Goal: Find specific page/section: Find specific page/section

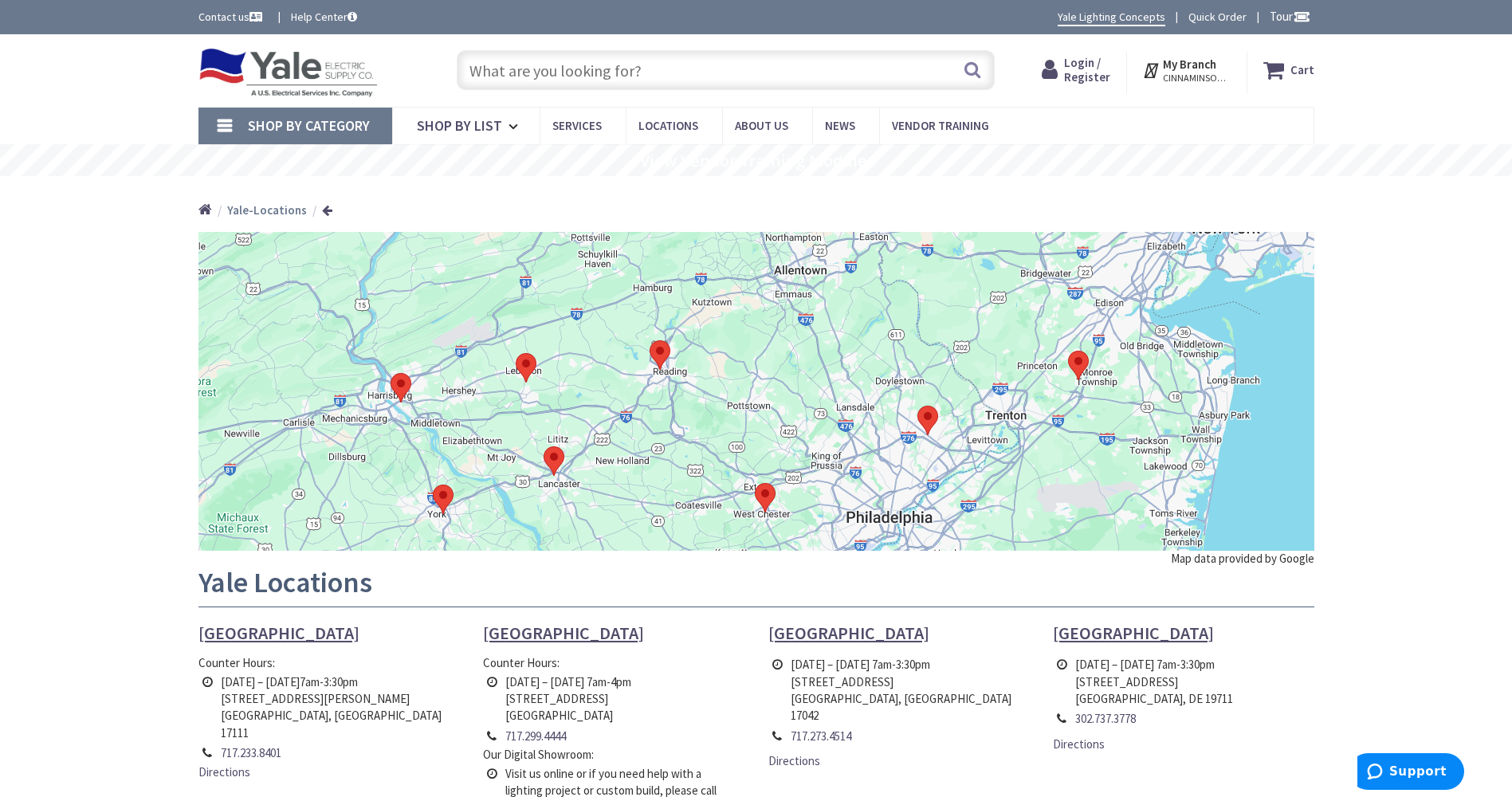
drag, startPoint x: 1122, startPoint y: 417, endPoint x: 1130, endPoint y: 501, distance: 84.4
click at [1130, 504] on div at bounding box center [756, 391] width 1116 height 318
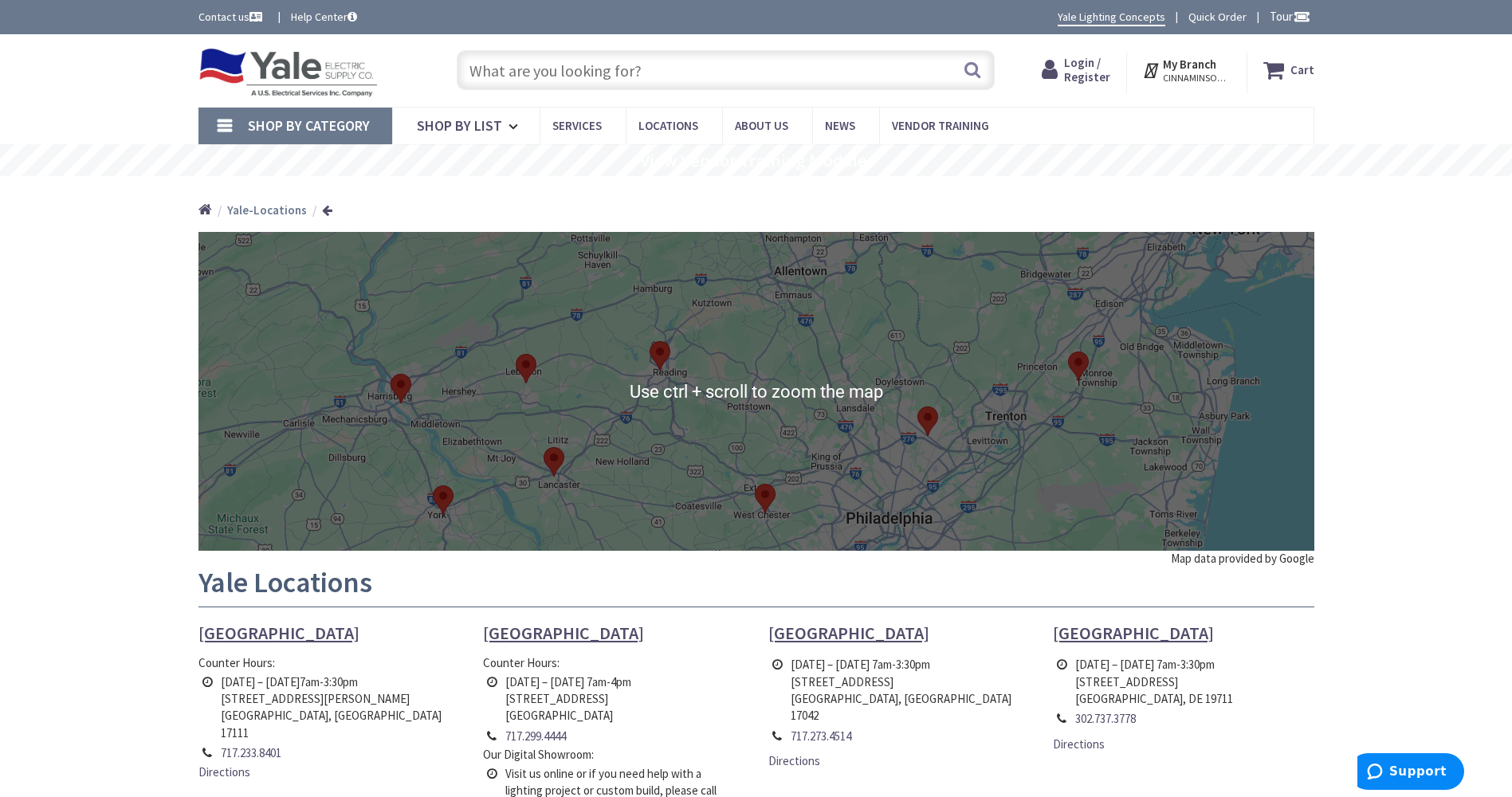
scroll to position [318, 0]
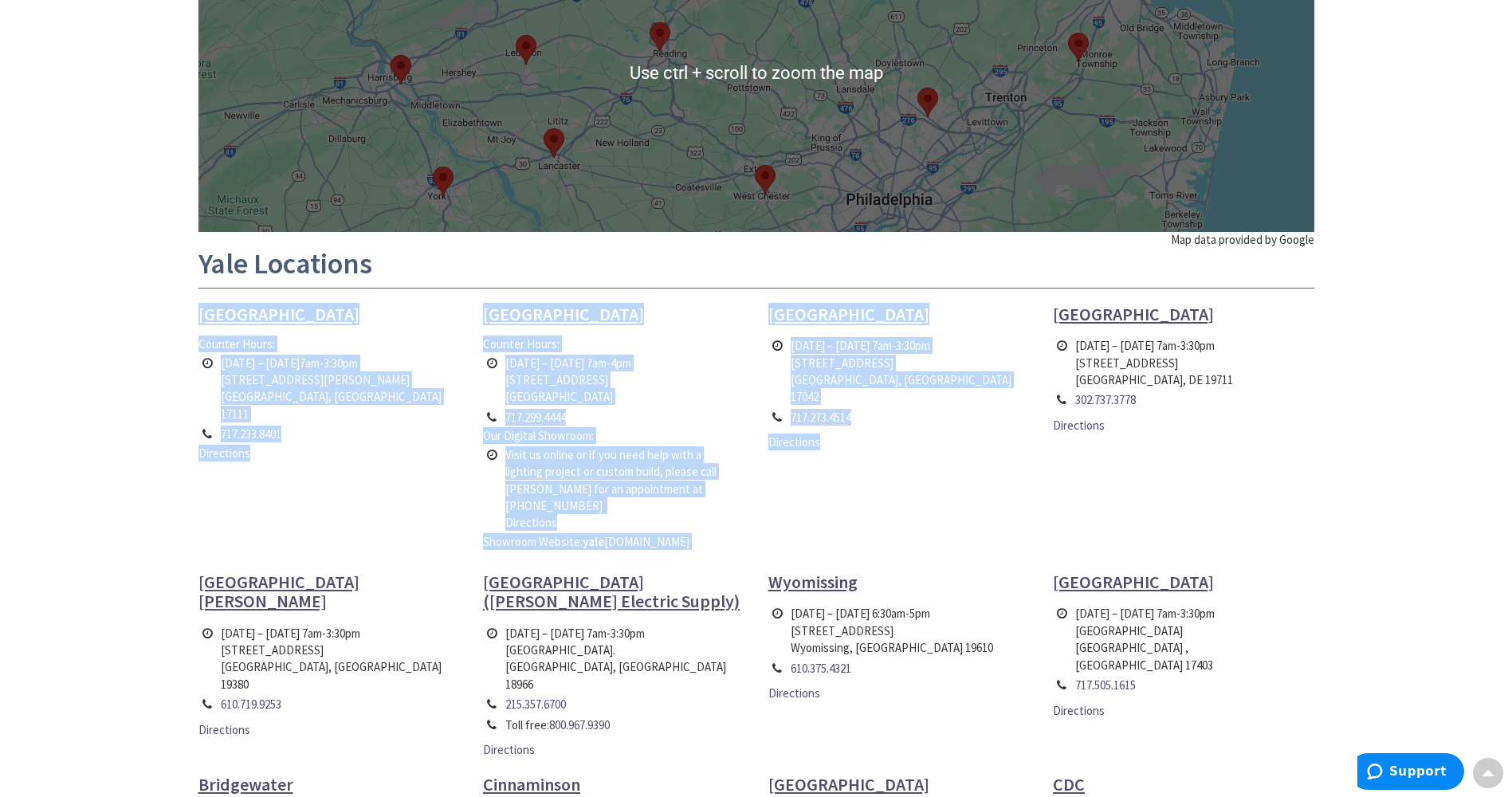
drag, startPoint x: 965, startPoint y: 279, endPoint x: 974, endPoint y: 471, distance: 192.2
click at [974, 474] on div "Use ctrl + scroll to zoom the map Map data provided by Google Yale Locations Ha…" at bounding box center [756, 456] width 1116 height 1086
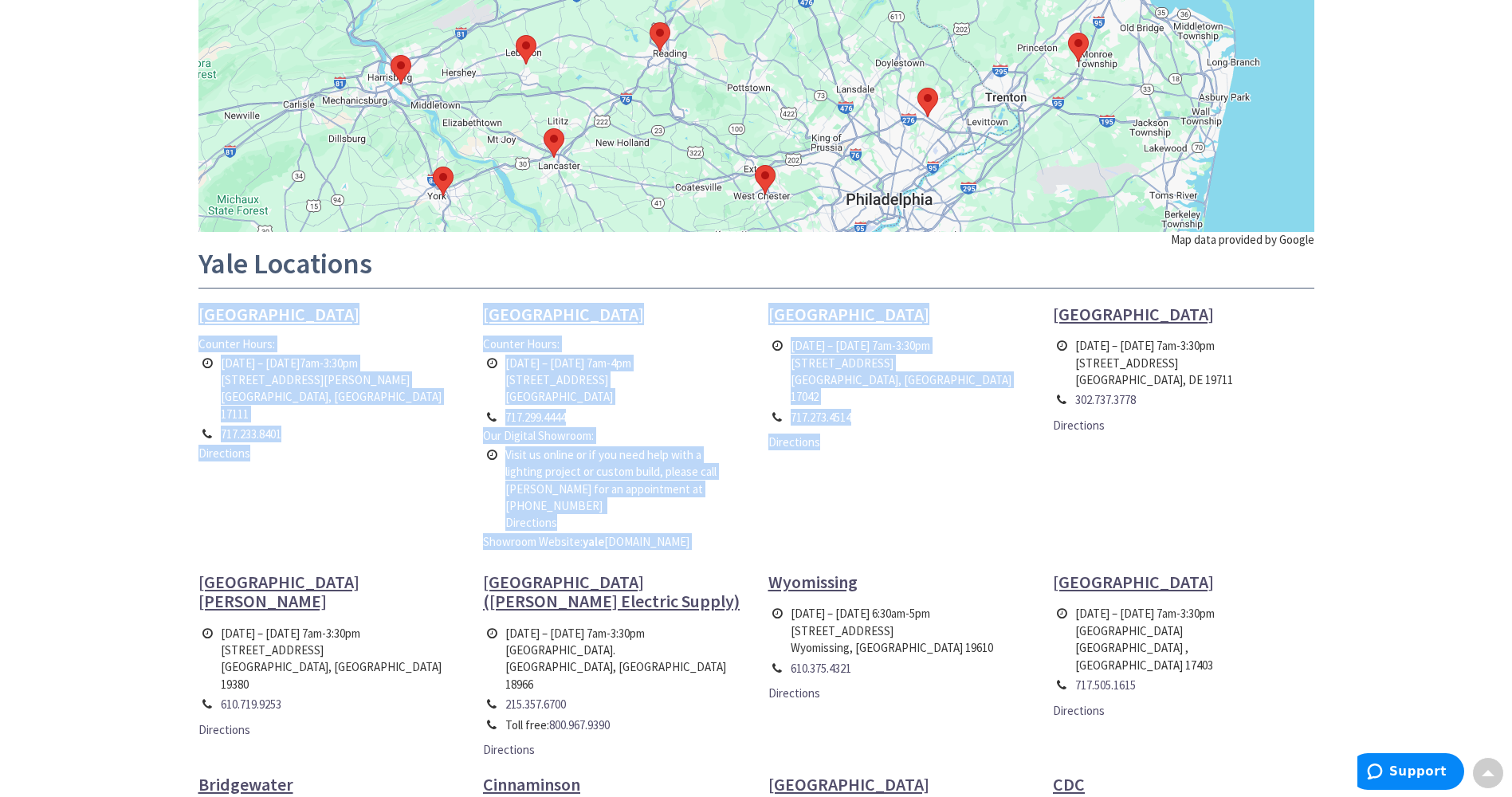
scroll to position [0, 0]
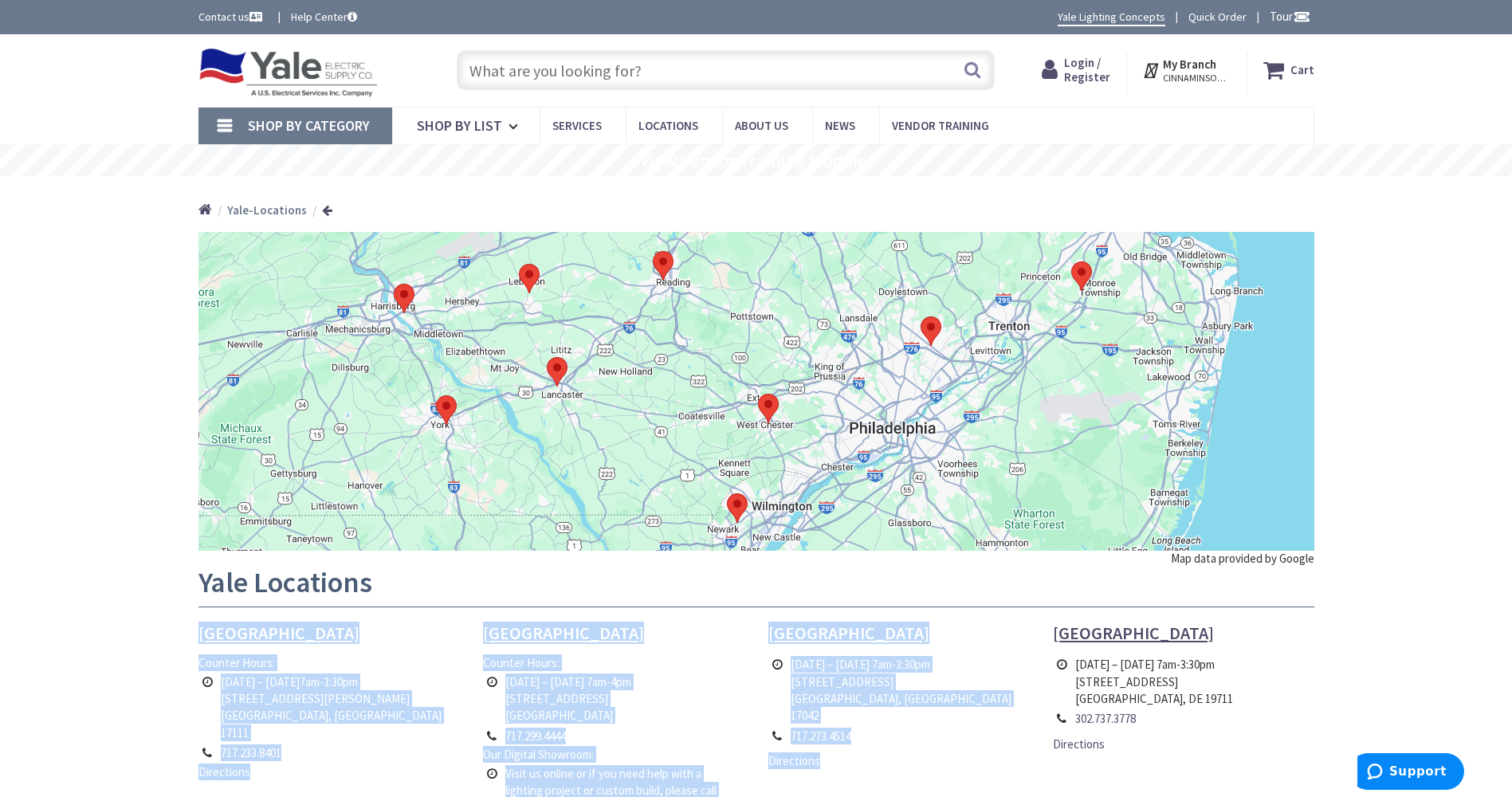
drag, startPoint x: 1015, startPoint y: 373, endPoint x: 1018, endPoint y: 279, distance: 94.0
click at [1018, 279] on div at bounding box center [756, 391] width 1116 height 318
click at [625, 355] on div at bounding box center [756, 391] width 1116 height 318
click at [635, 691] on td "Monday – Friday 7am-4pm 1245 Manheim Pike Lancaster, PA 17601" at bounding box center [568, 699] width 134 height 55
click at [633, 616] on div "Use ctrl + scroll to zoom the map Map data provided by Google Yale Locations Ha…" at bounding box center [756, 775] width 1116 height 1086
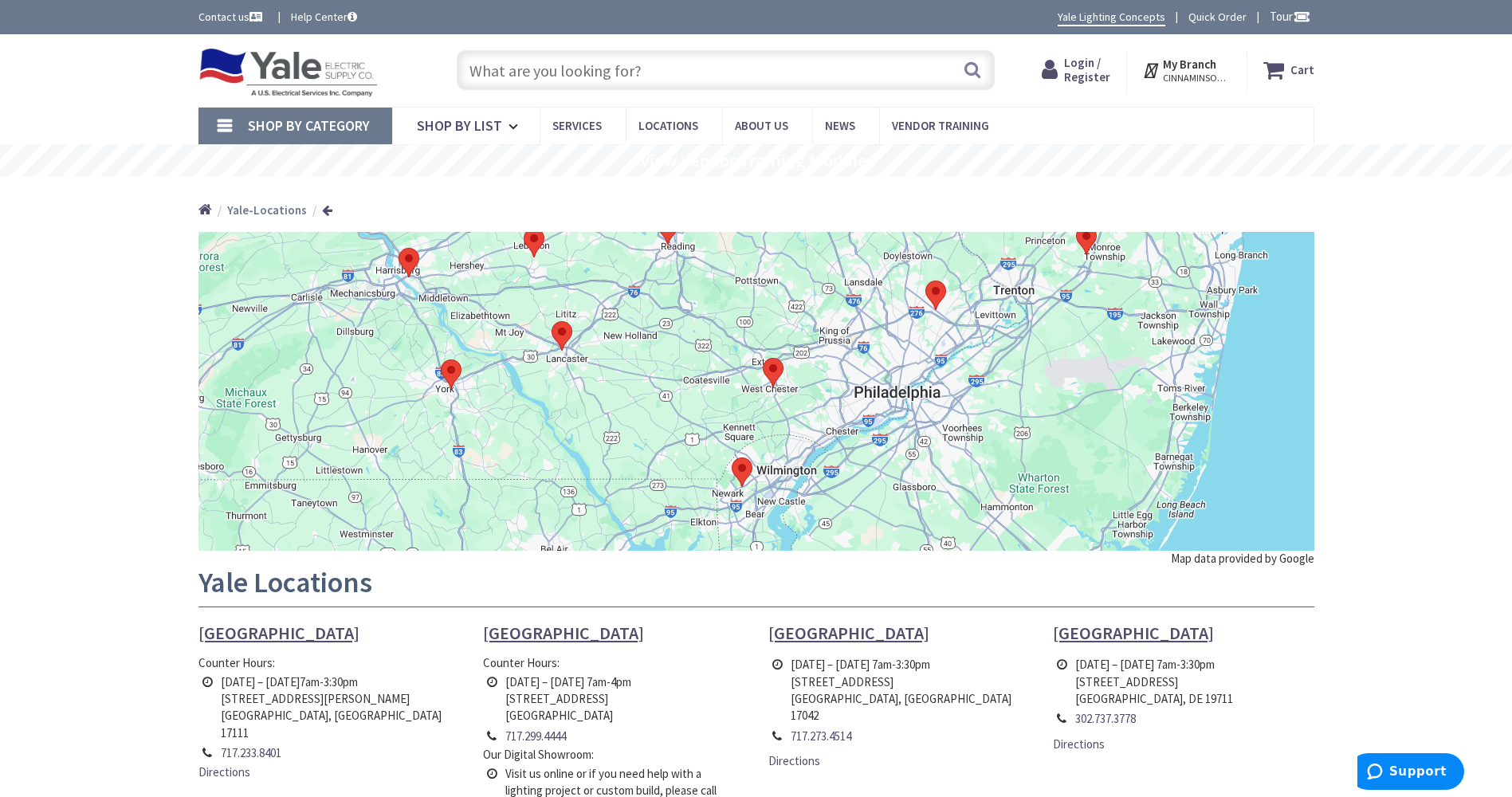
drag, startPoint x: 565, startPoint y: 444, endPoint x: 569, endPoint y: 405, distance: 39.2
click at [569, 405] on div at bounding box center [756, 391] width 1116 height 318
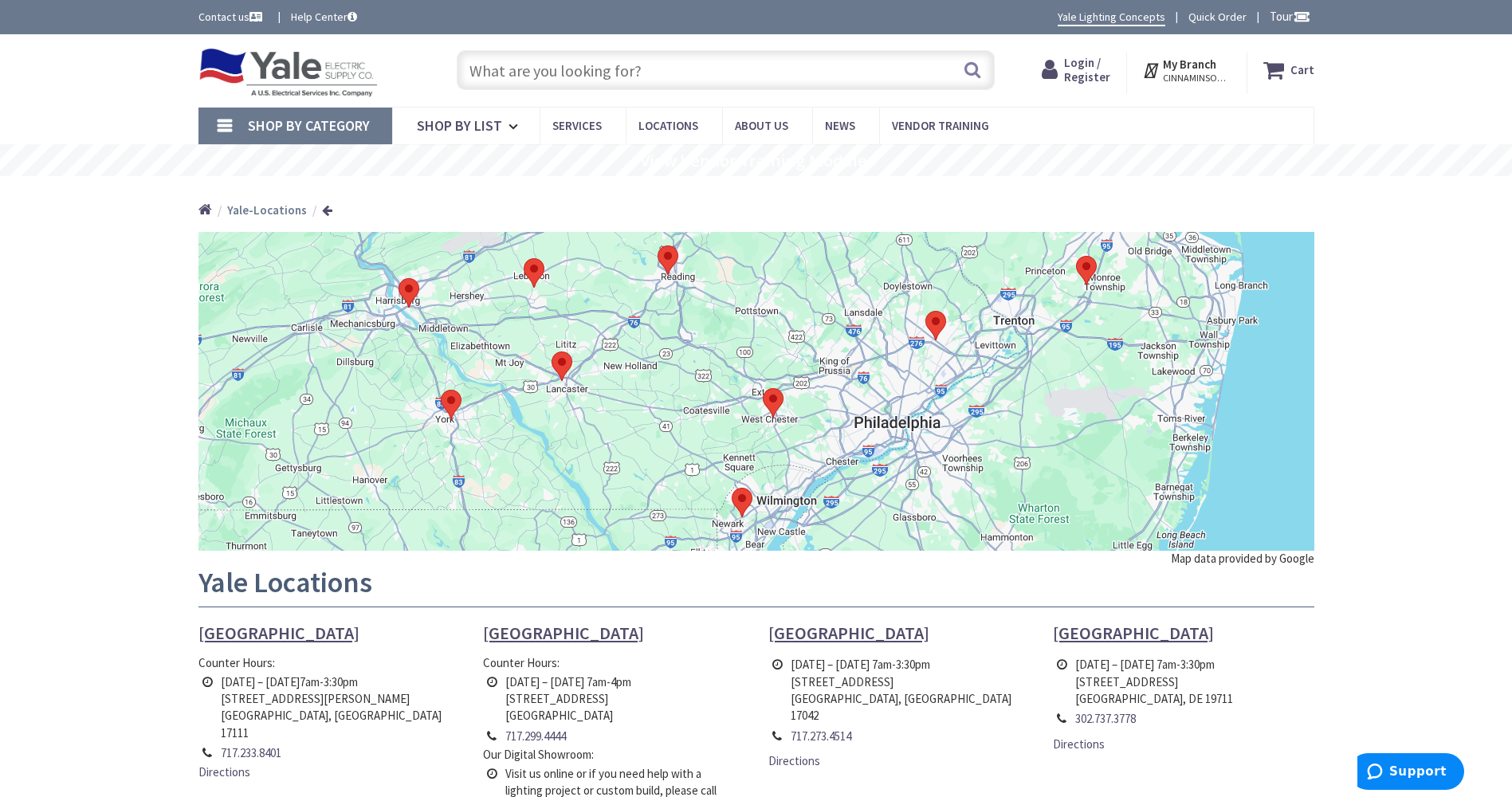
drag, startPoint x: 603, startPoint y: 391, endPoint x: 604, endPoint y: 428, distance: 37.0
click at [604, 428] on div at bounding box center [756, 391] width 1116 height 318
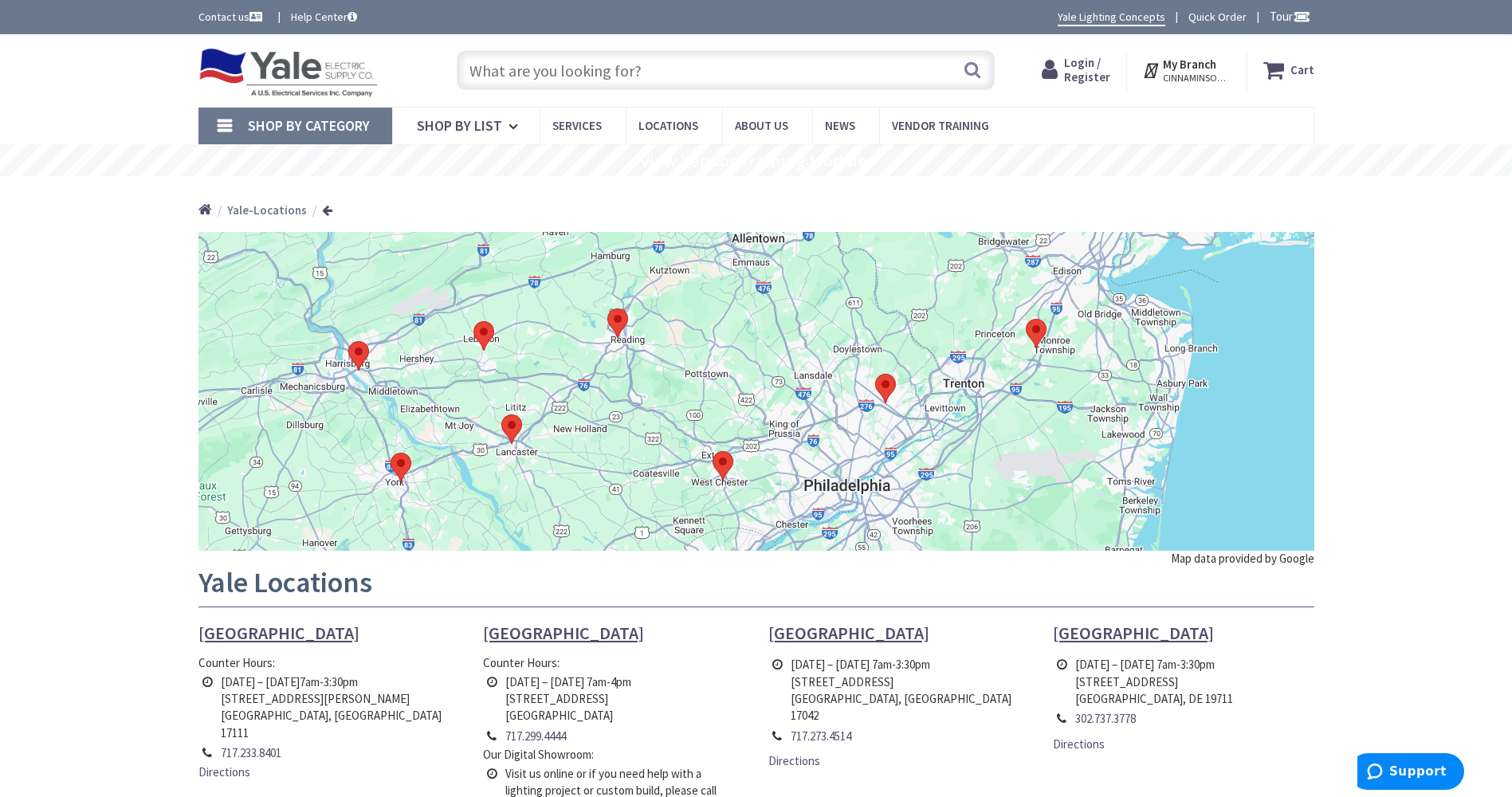
drag, startPoint x: 774, startPoint y: 351, endPoint x: 720, endPoint y: 411, distance: 80.7
click at [720, 411] on div at bounding box center [756, 391] width 1116 height 318
click at [488, 337] on img at bounding box center [483, 335] width 21 height 30
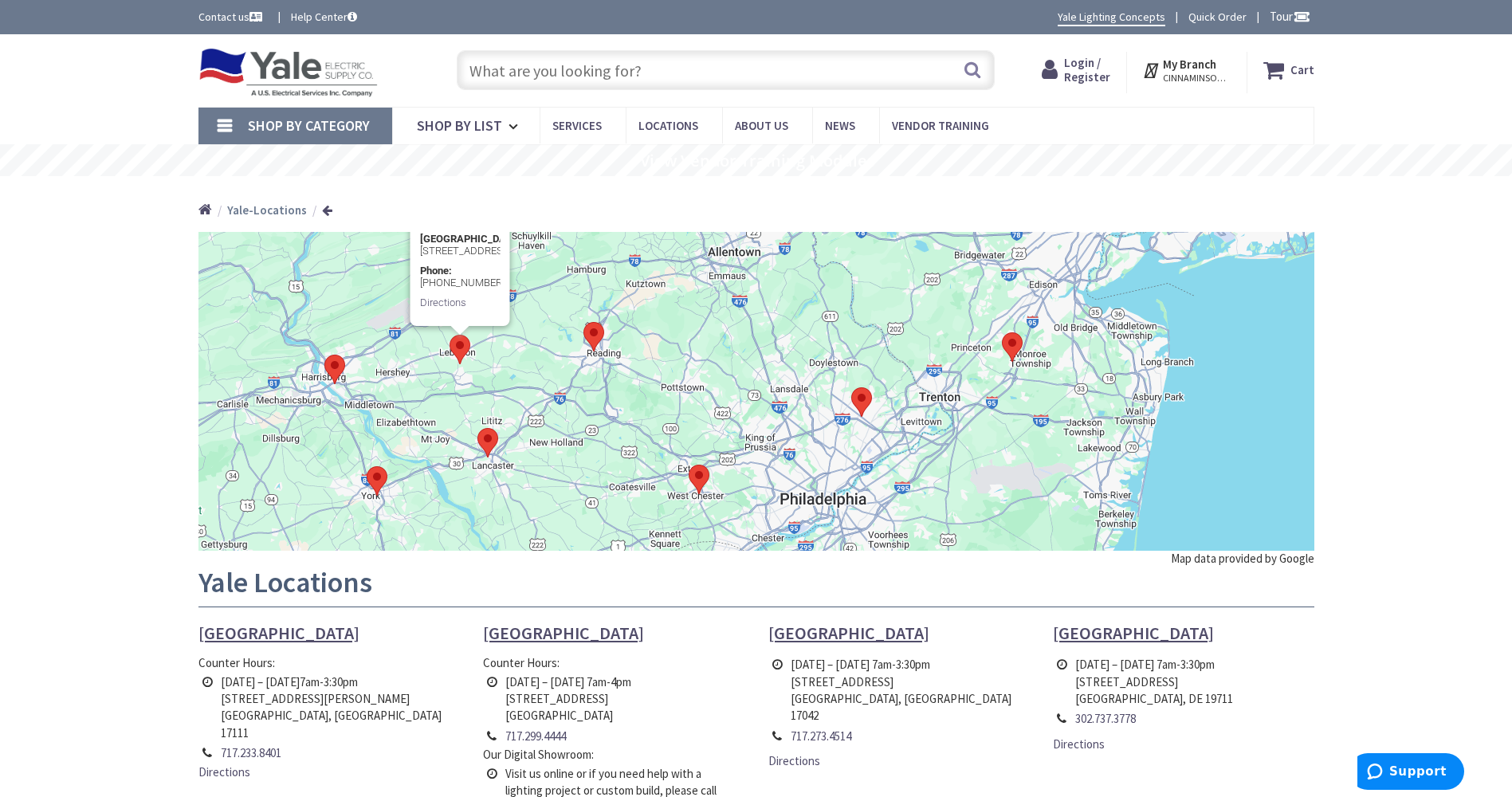
drag, startPoint x: 815, startPoint y: 457, endPoint x: 789, endPoint y: 343, distance: 116.9
click at [789, 343] on div "Lebanon 2030 Cornwall Rd., Lebanon, PA 17042 Phone: 717-273-4514 Directions" at bounding box center [756, 391] width 1116 height 318
click at [1018, 343] on img at bounding box center [1011, 343] width 21 height 30
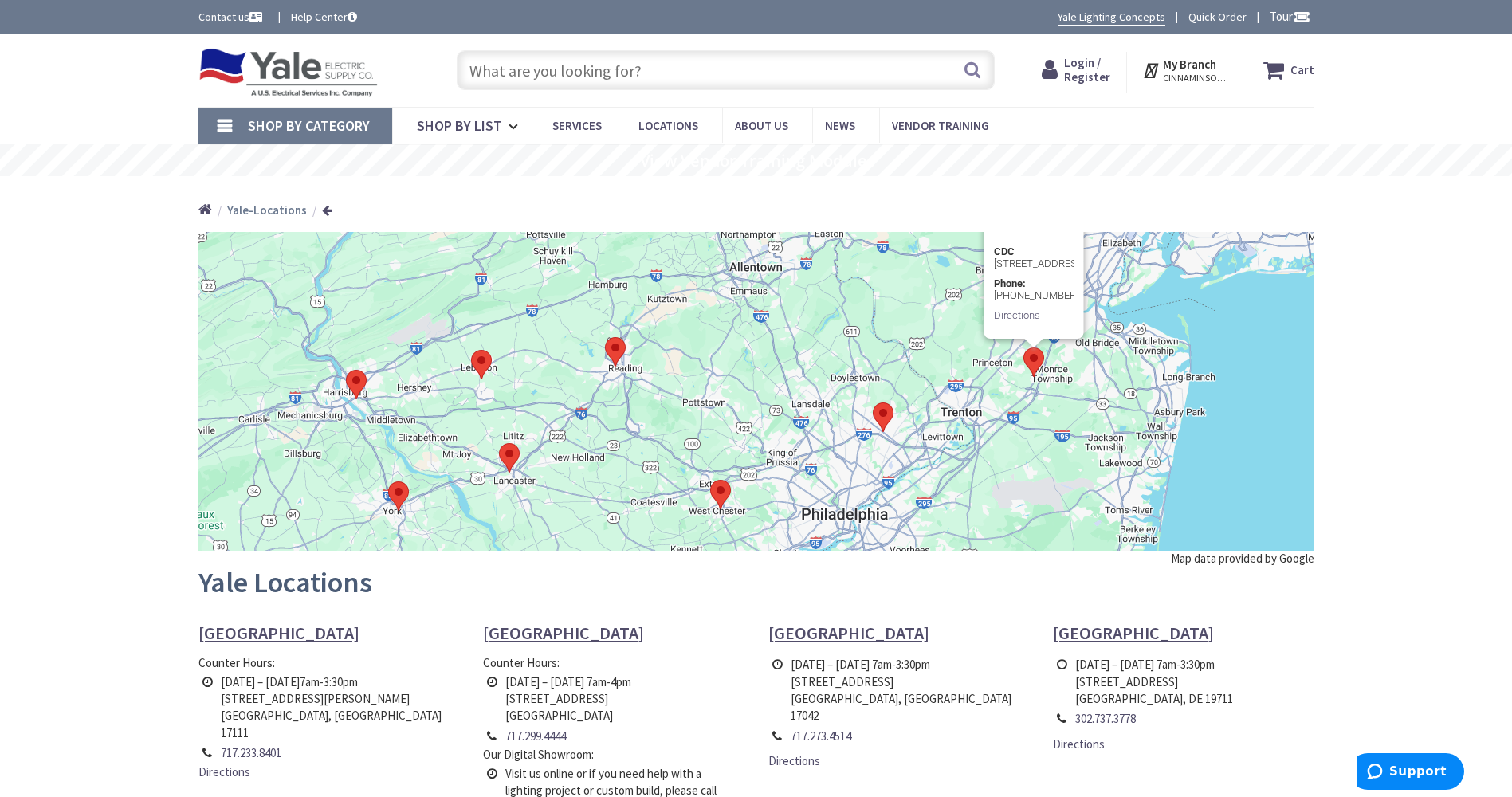
drag, startPoint x: 1128, startPoint y: 497, endPoint x: 1151, endPoint y: 377, distance: 122.2
click at [1151, 377] on div "CDC 1250 Cranbury South River Road Cranbury, NJ 08512 Phone: 609-664-5567 Direc…" at bounding box center [756, 391] width 1116 height 318
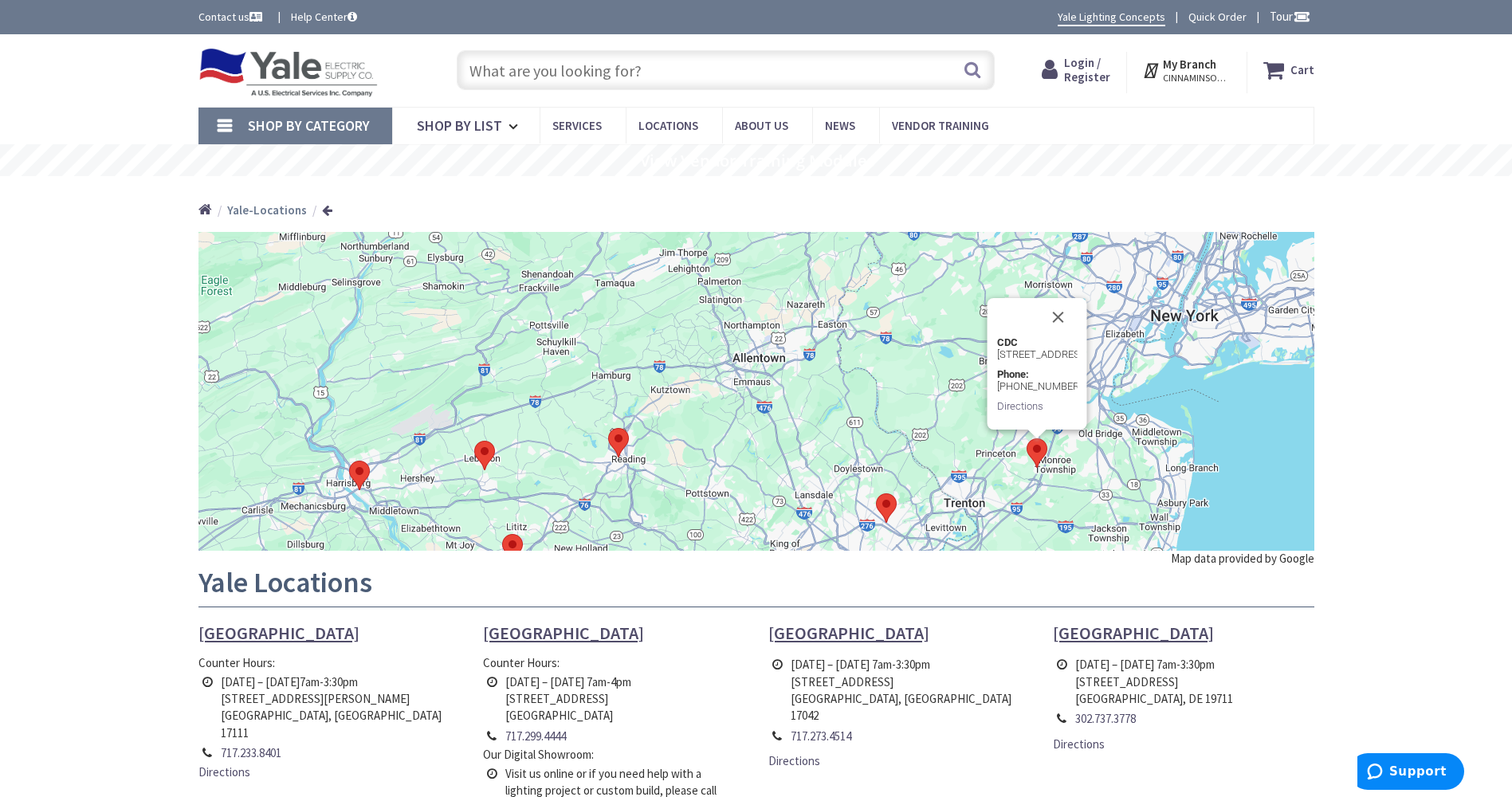
drag, startPoint x: 953, startPoint y: 384, endPoint x: 955, endPoint y: 494, distance: 110.0
click at [955, 494] on div "CDC 1250 Cranbury South River Road Cranbury, NJ 08512 Phone: 609-664-5567 Direc…" at bounding box center [756, 391] width 1116 height 318
click at [887, 502] on img at bounding box center [886, 508] width 21 height 30
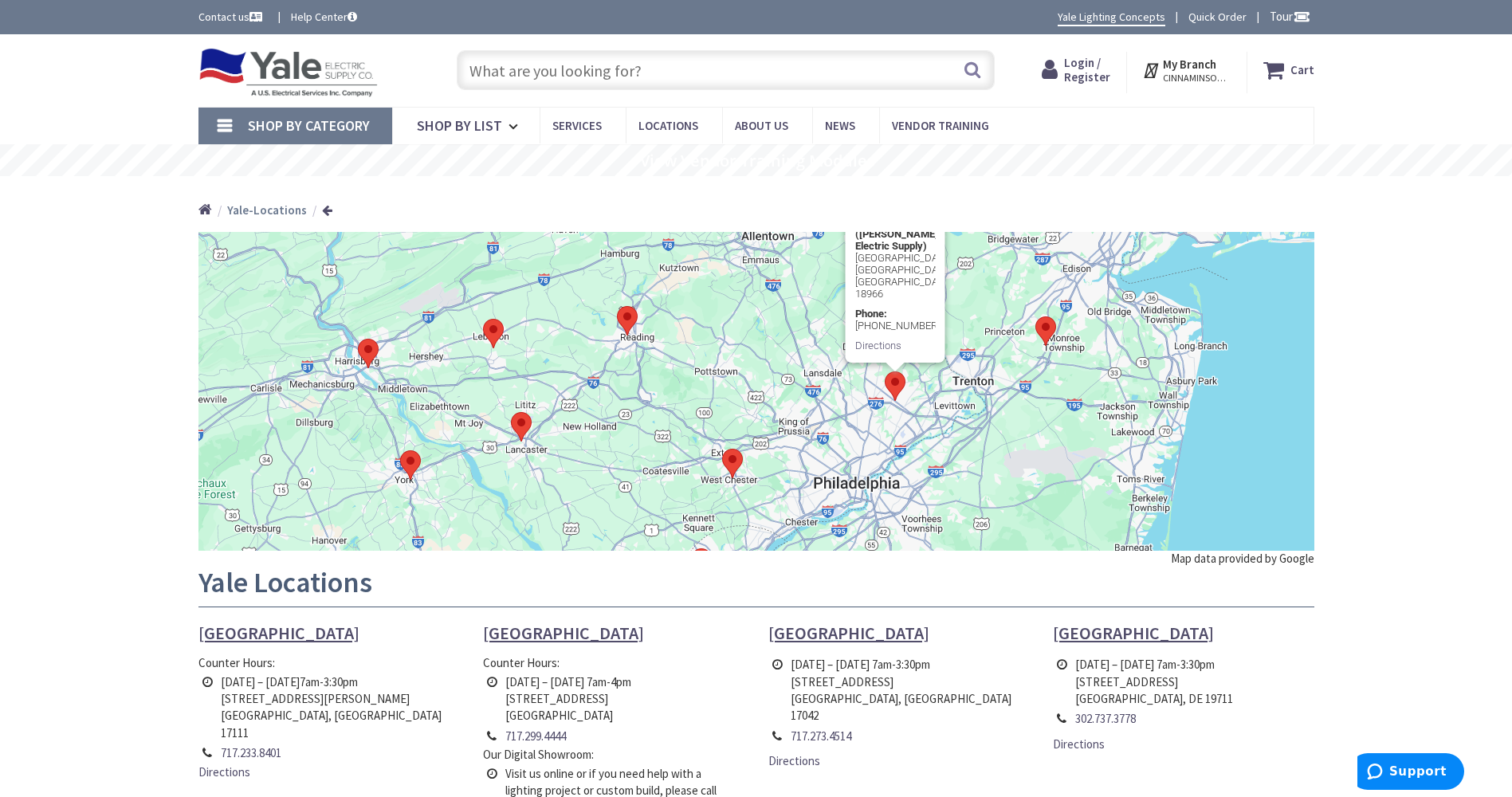
drag, startPoint x: 928, startPoint y: 501, endPoint x: 936, endPoint y: 396, distance: 105.3
click at [936, 396] on div "Southampton (Lindley Electric Supply) 1123 Street Rd. Southampton, PA 18966 Pho…" at bounding box center [756, 391] width 1116 height 318
click at [732, 462] on img at bounding box center [732, 462] width 21 height 30
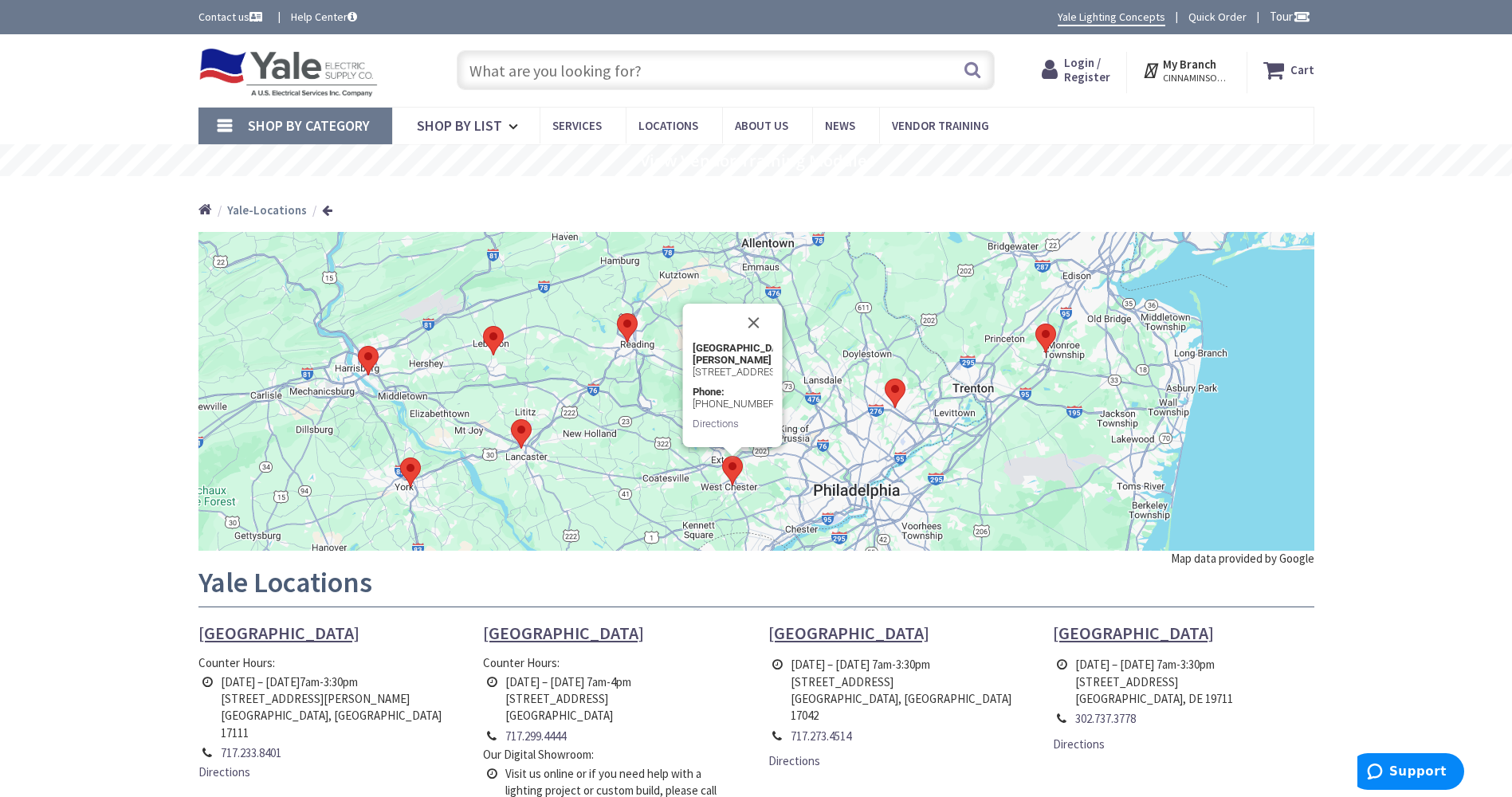
click at [523, 433] on img at bounding box center [521, 434] width 21 height 30
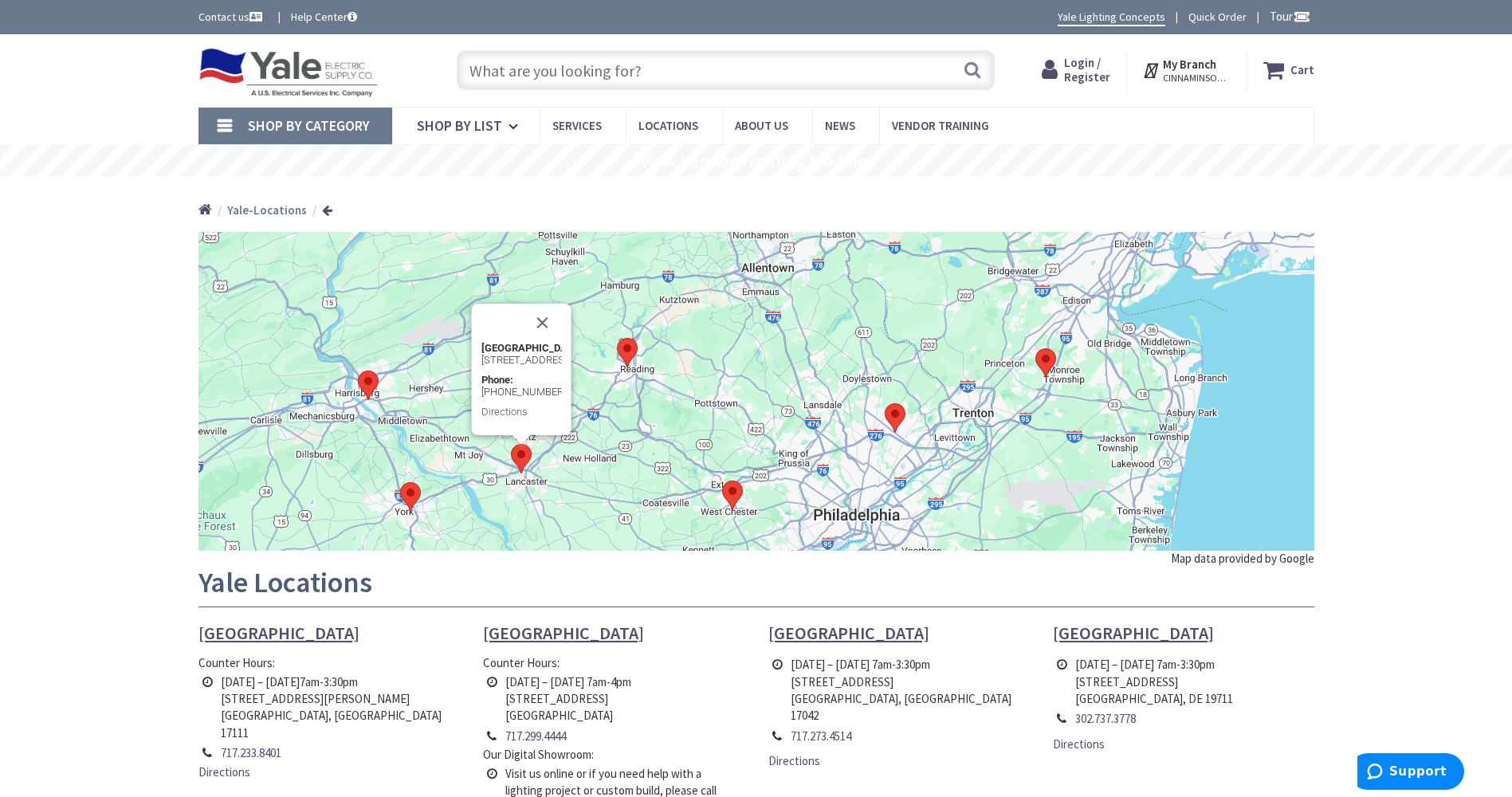
click at [364, 384] on img at bounding box center [368, 385] width 21 height 30
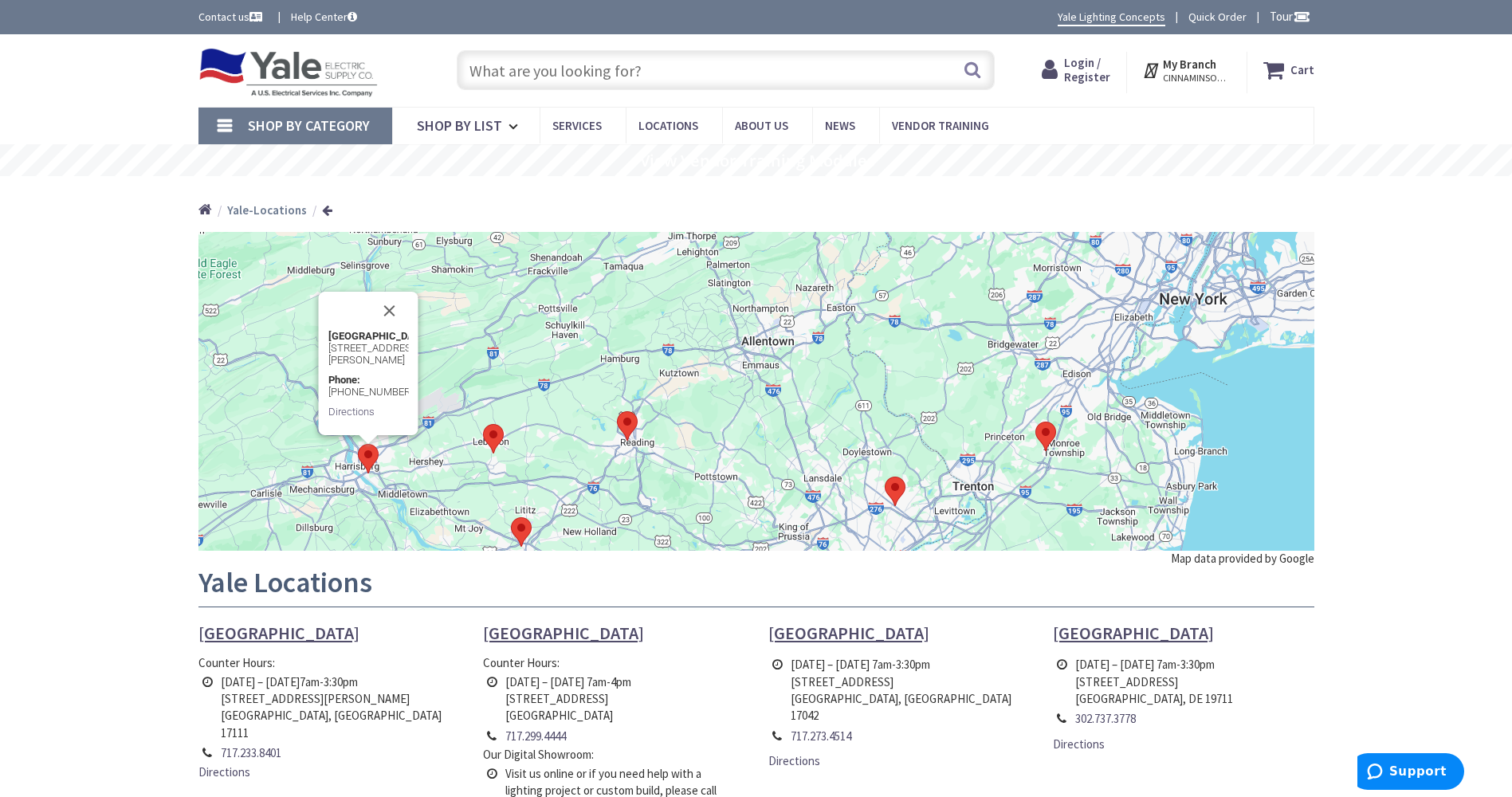
click at [630, 427] on img at bounding box center [627, 426] width 21 height 30
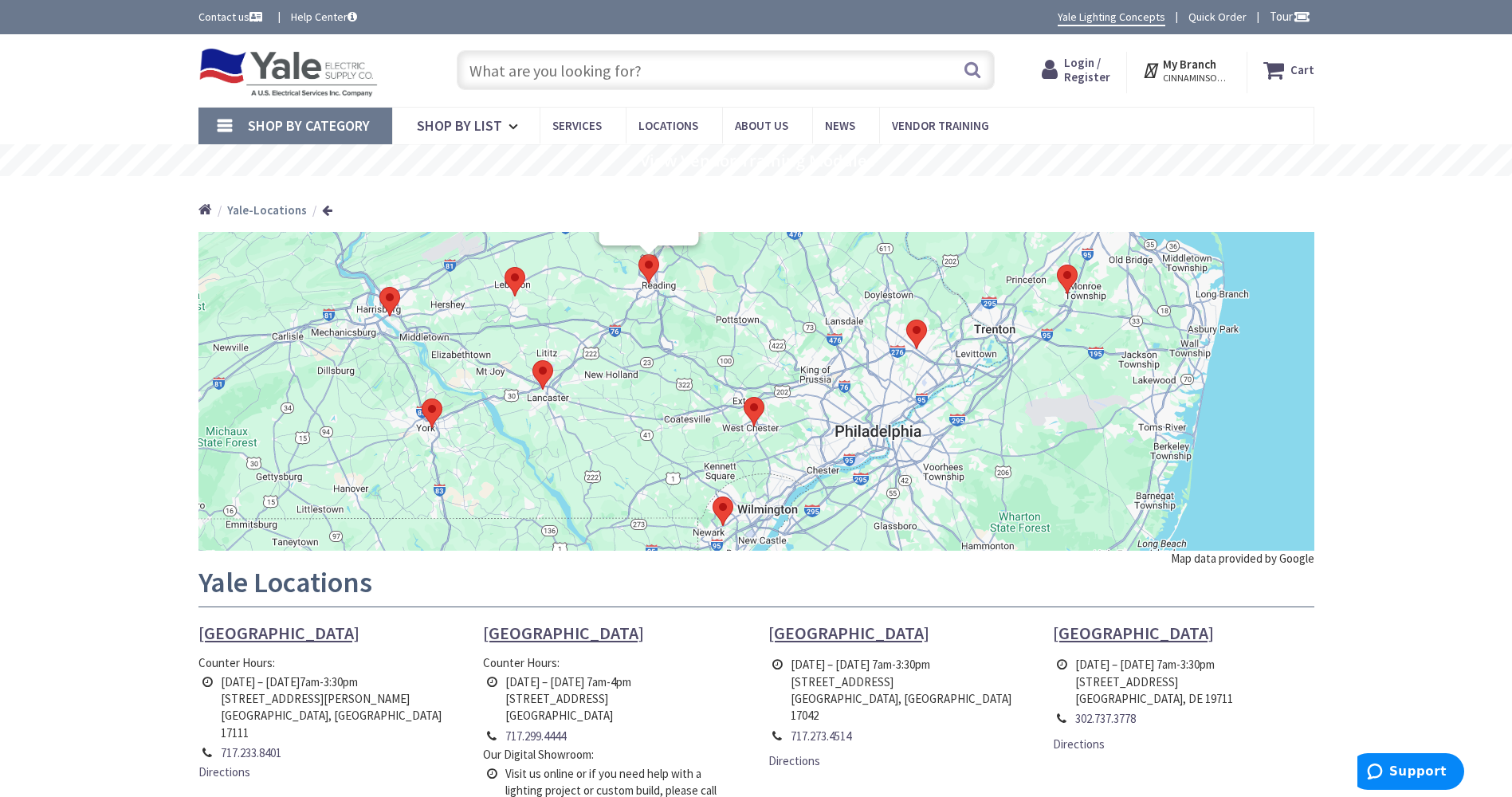
drag, startPoint x: 735, startPoint y: 472, endPoint x: 758, endPoint y: 262, distance: 211.3
click at [758, 262] on div "Wyomissing 208 Park Road North Wyomissing PA 19610 Phone: 610-375-4321 Directio…" at bounding box center [756, 391] width 1116 height 318
click at [430, 412] on img at bounding box center [431, 412] width 21 height 30
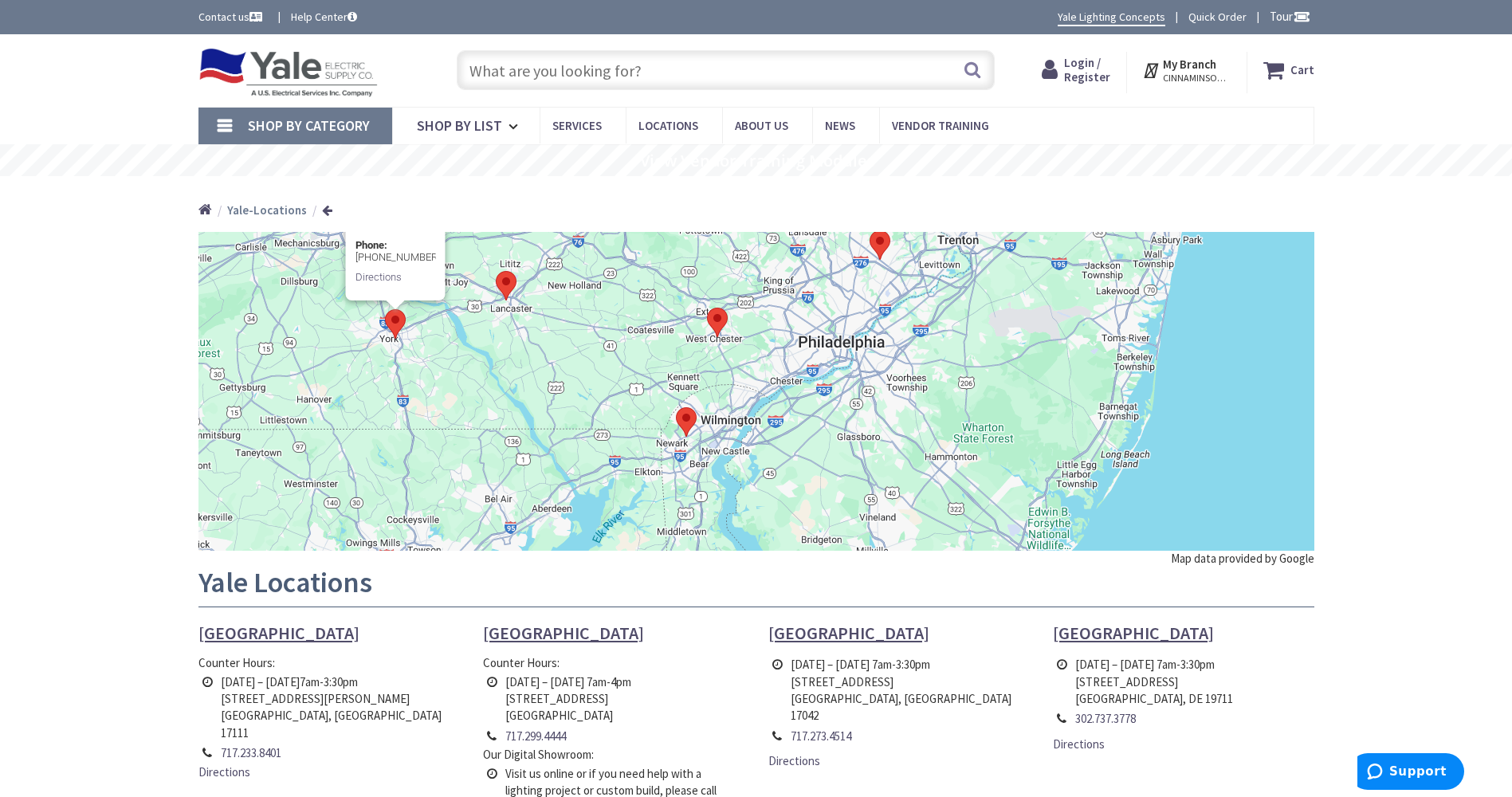
drag, startPoint x: 680, startPoint y: 492, endPoint x: 640, endPoint y: 349, distance: 148.5
click at [640, 349] on div "York 1047 Mount Rose Ave York PA 17403 Phone: 717-505-1615 Directions" at bounding box center [756, 391] width 1116 height 318
click at [692, 426] on img at bounding box center [684, 419] width 21 height 30
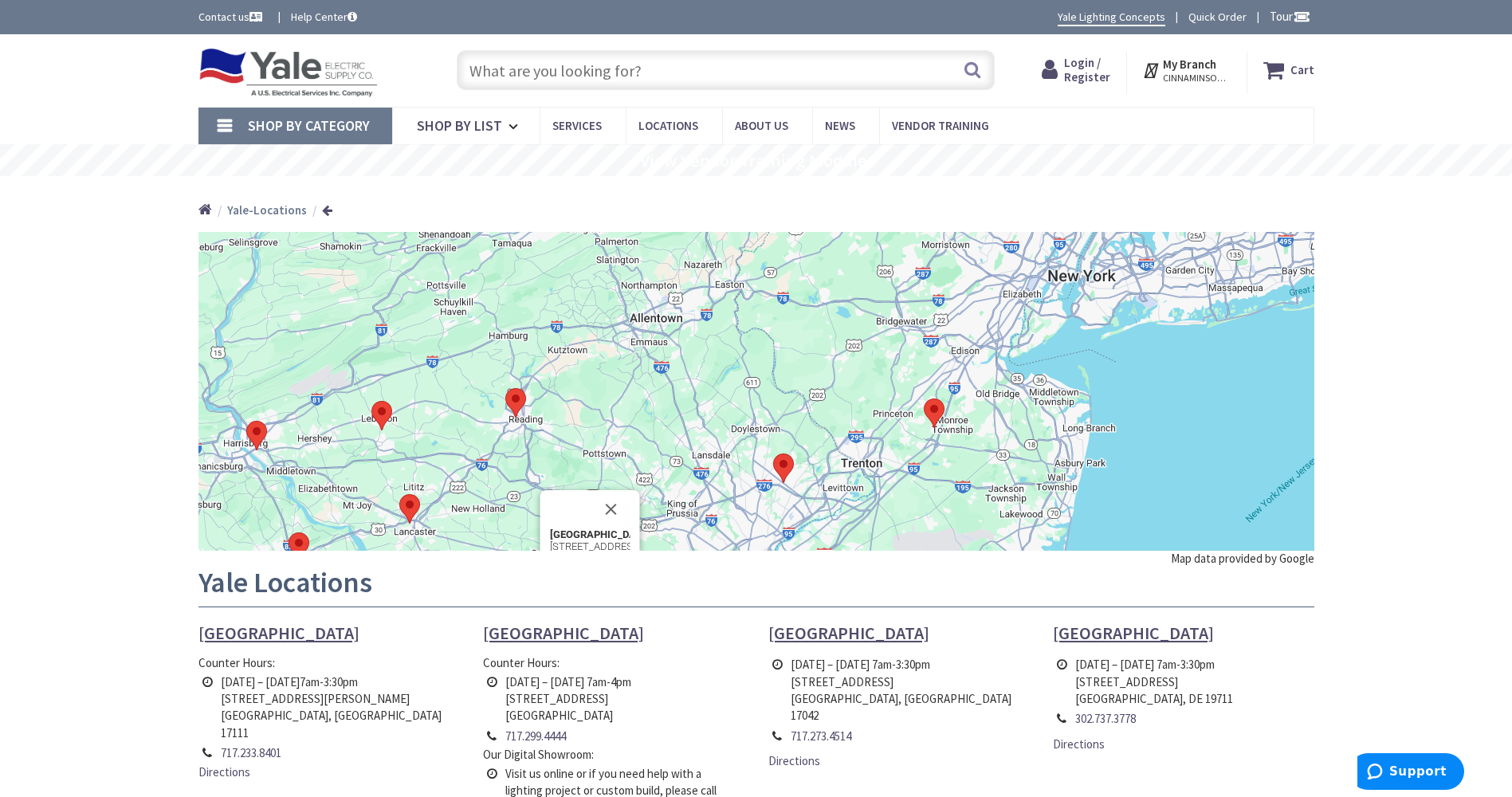
drag, startPoint x: 827, startPoint y: 348, endPoint x: 731, endPoint y: 540, distance: 214.7
click at [731, 540] on div "Newark 302 Gabor Dr. Newark, DE 19711 Phone: 302-737-3778 Directions" at bounding box center [756, 391] width 1116 height 318
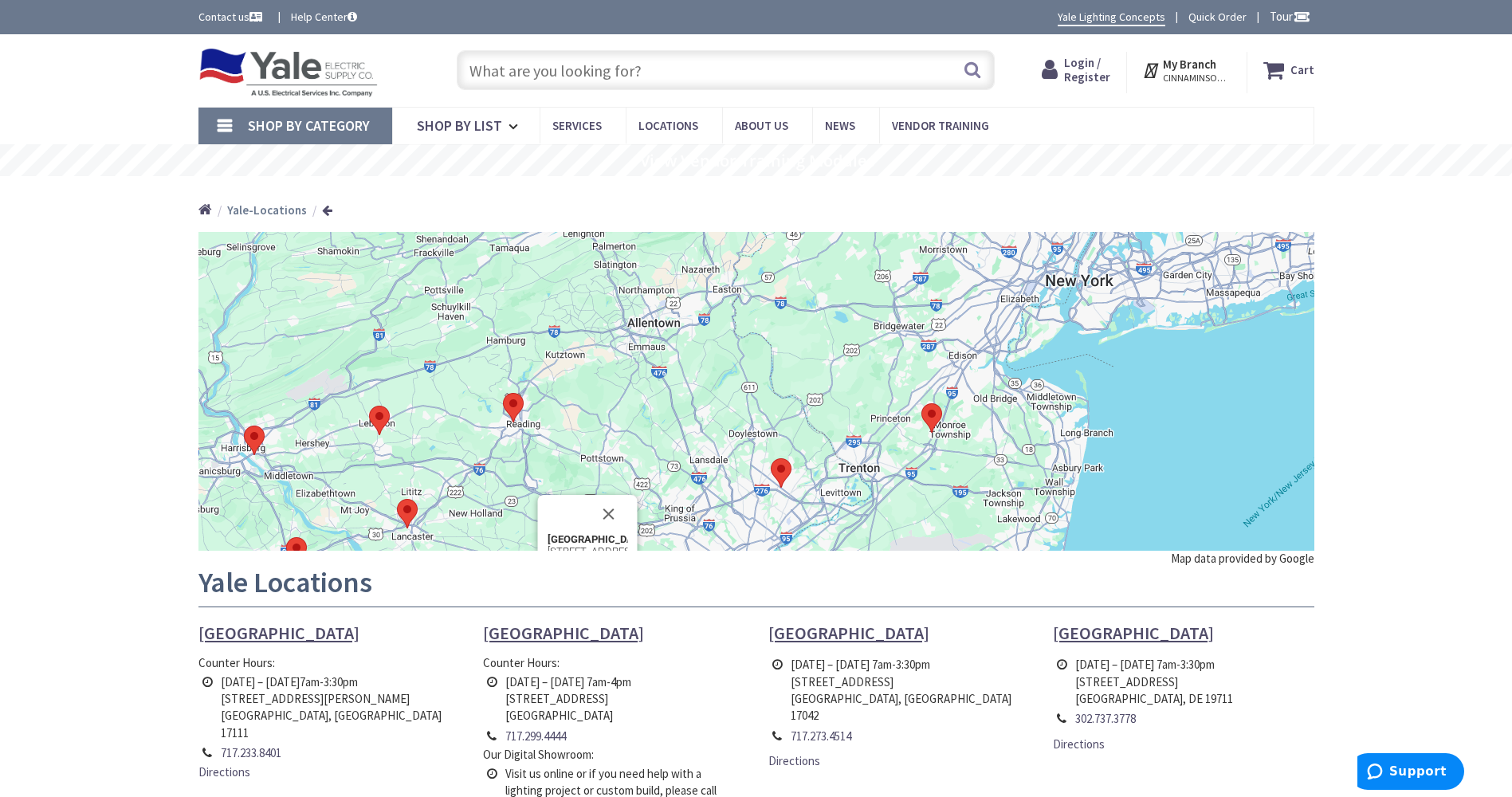
click at [932, 416] on img at bounding box center [931, 418] width 21 height 30
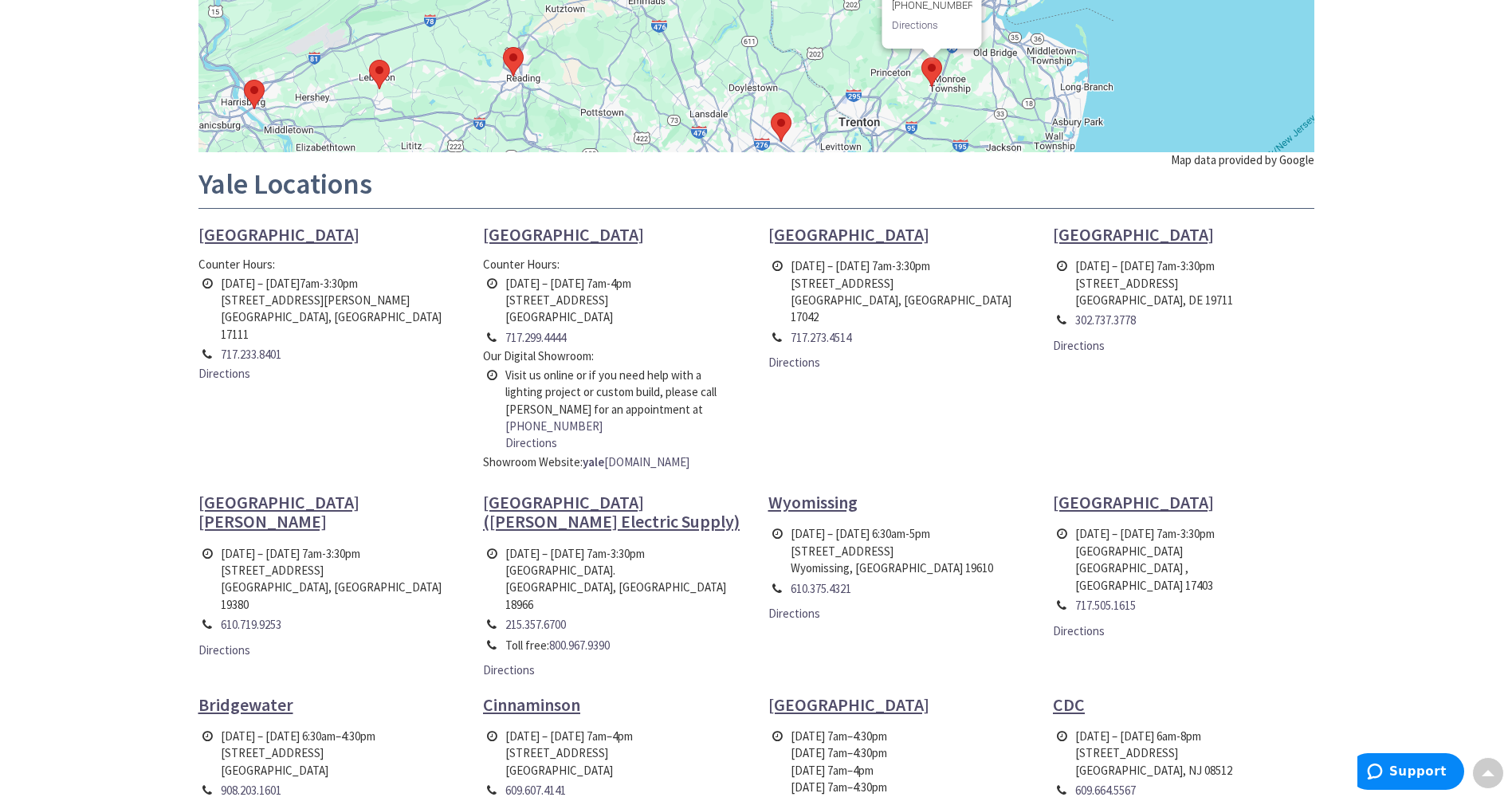
scroll to position [479, 0]
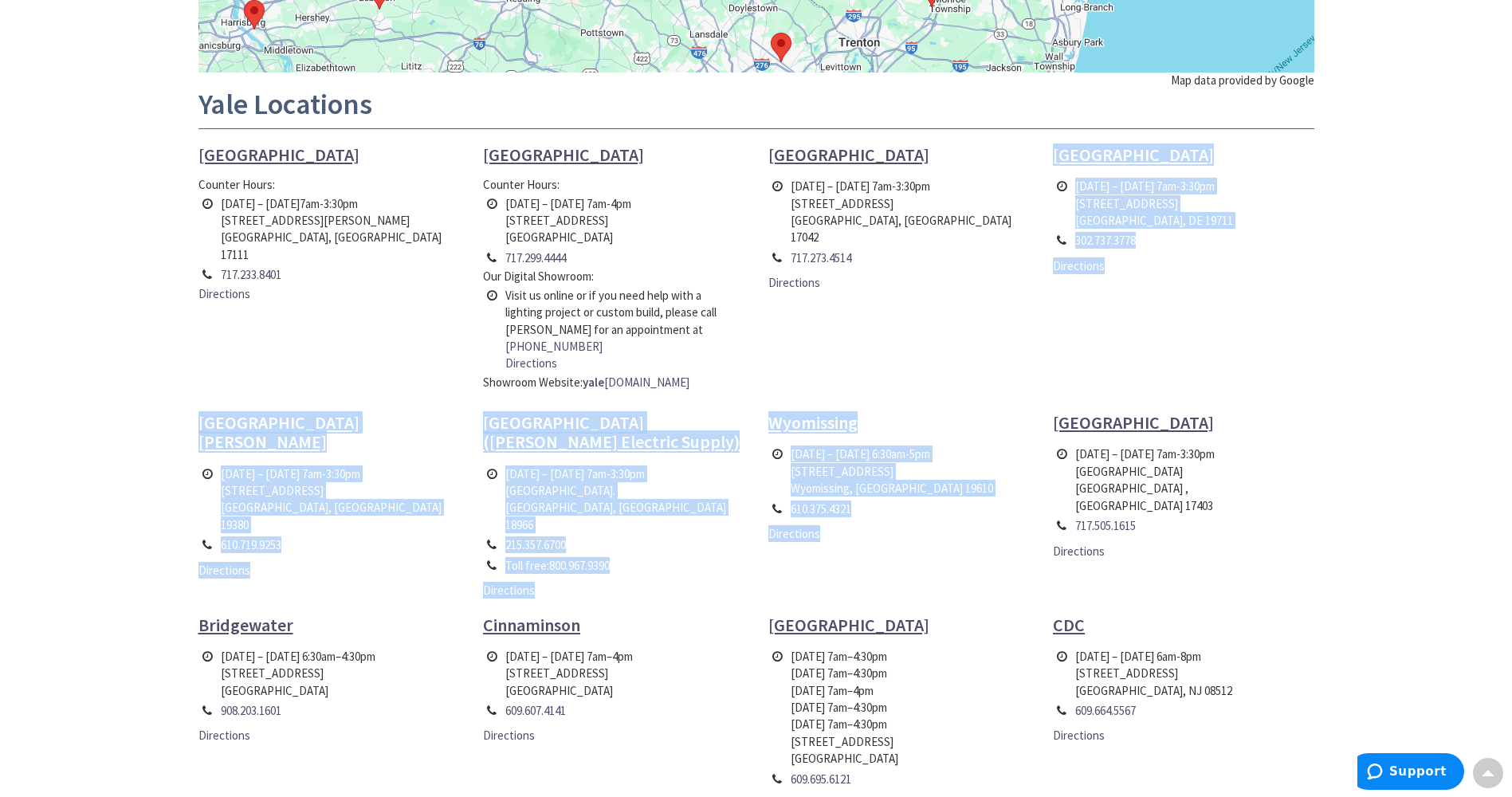
drag, startPoint x: 798, startPoint y: 283, endPoint x: 859, endPoint y: 533, distance: 257.3
click at [859, 533] on ul "Harrisburg Counter Hours: Monday – Friday 7am-3:30pm 2207 Paxton Street Harrisb…" at bounding box center [756, 487] width 1140 height 683
drag, startPoint x: 859, startPoint y: 533, endPoint x: 890, endPoint y: 330, distance: 205.4
click at [890, 330] on ul "Harrisburg Counter Hours: Monday – Friday 7am-3:30pm 2207 Paxton Street Harrisb…" at bounding box center [756, 487] width 1140 height 683
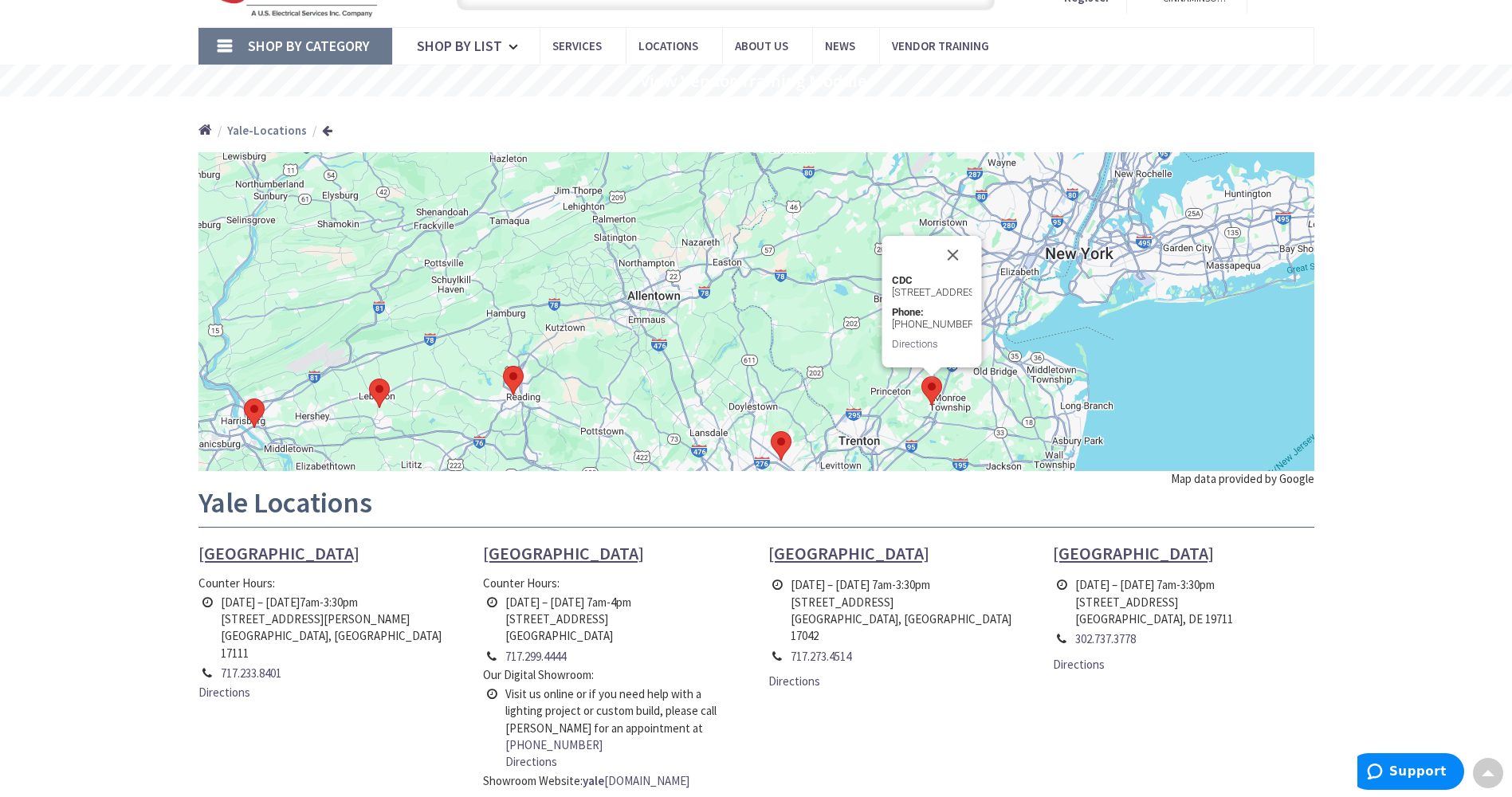
scroll to position [0, 0]
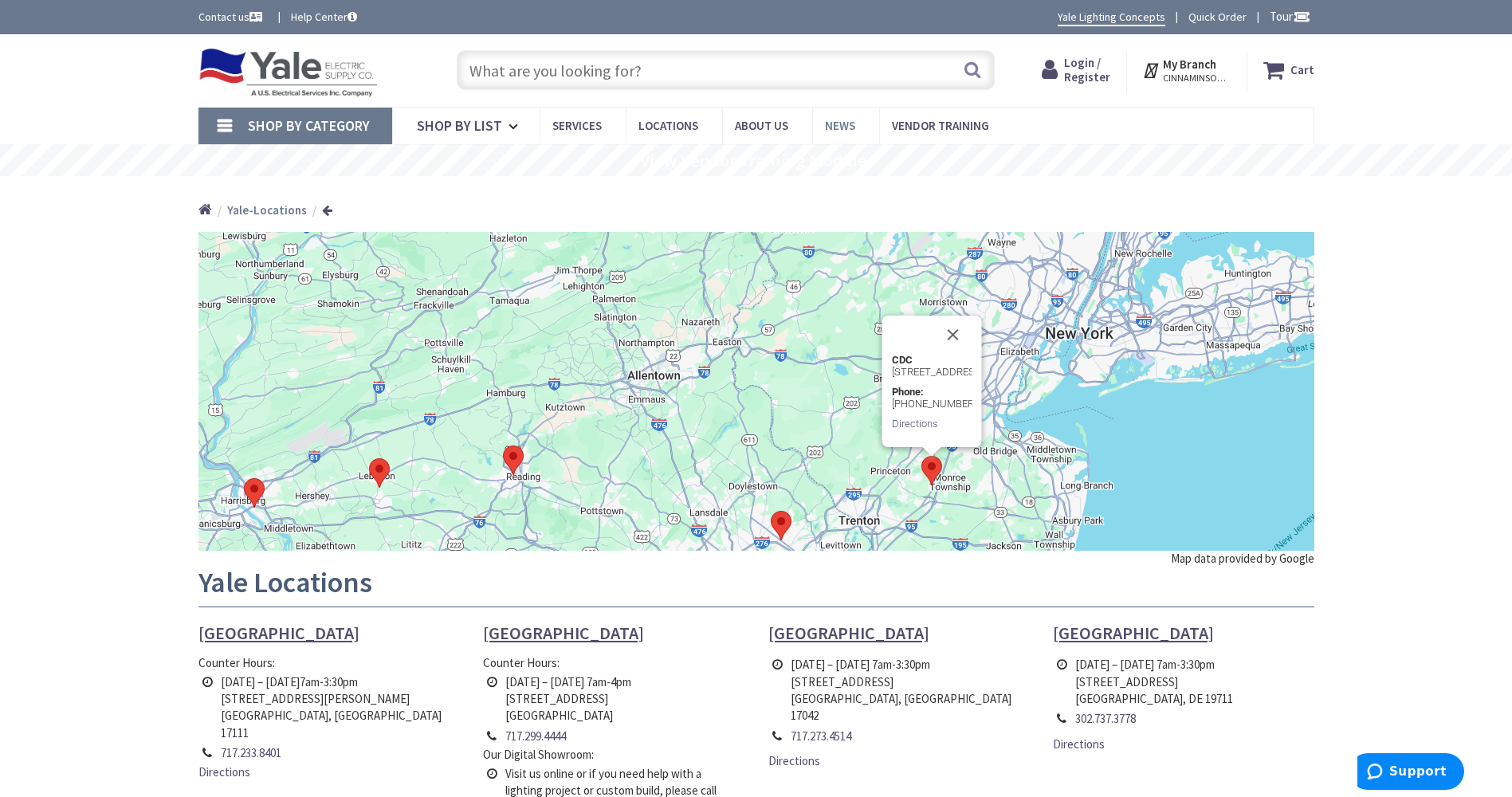
click at [835, 123] on span "News" at bounding box center [840, 125] width 30 height 15
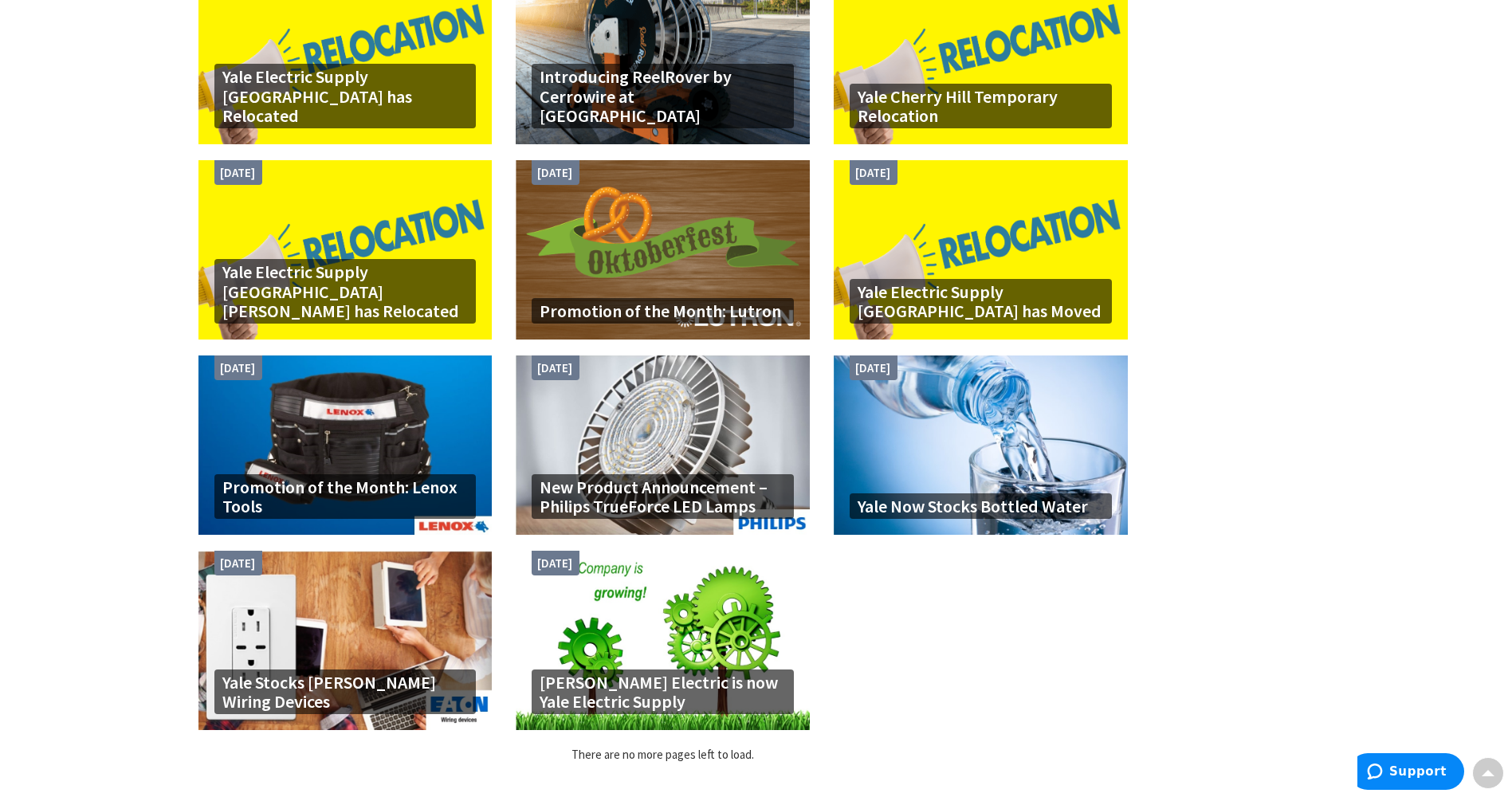
scroll to position [1355, 0]
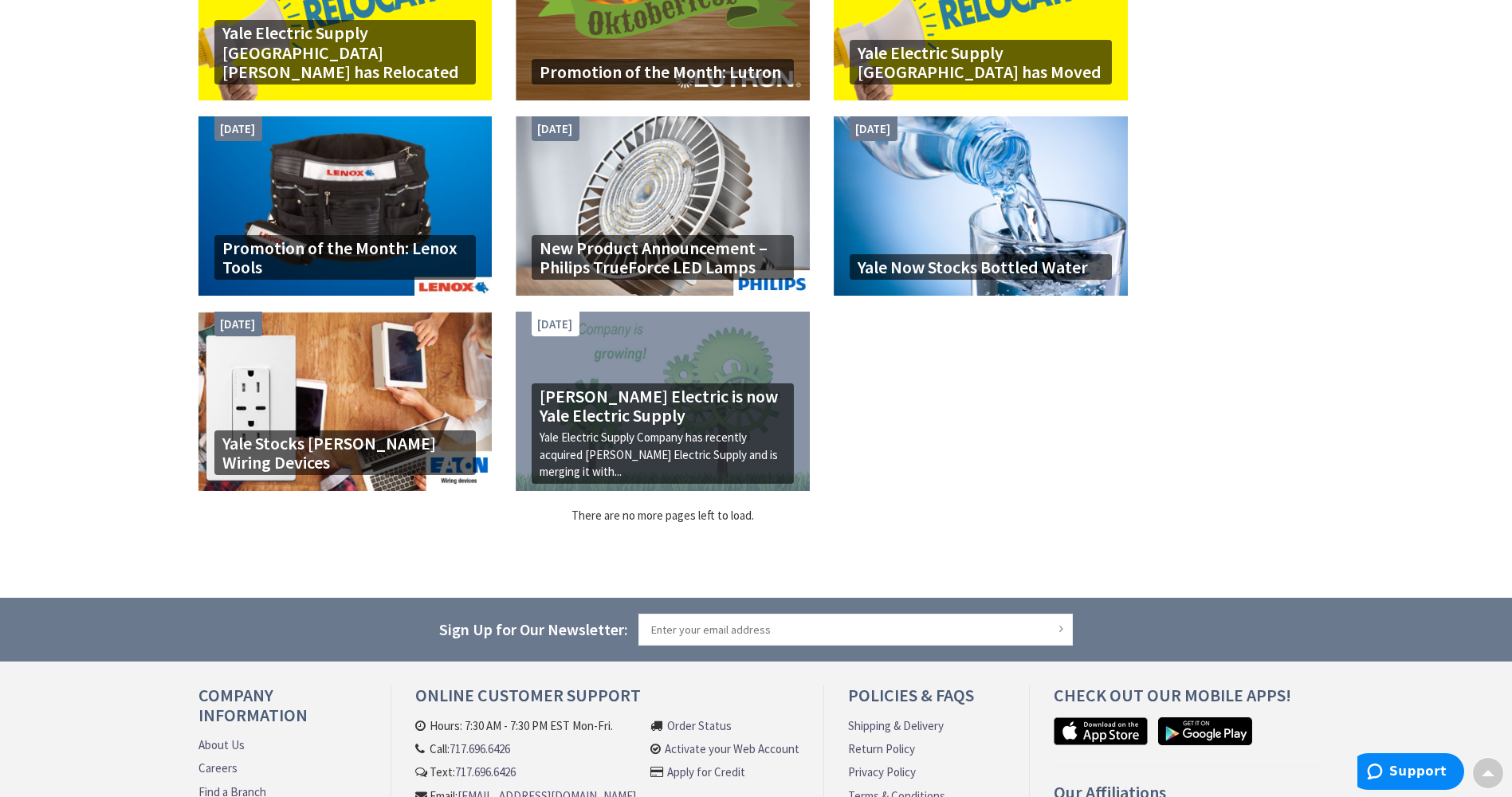
click at [647, 364] on div "Lindley Electric is now Yale Electric Supply Yale Electric Supply Company has r…" at bounding box center [662, 401] width 294 height 179
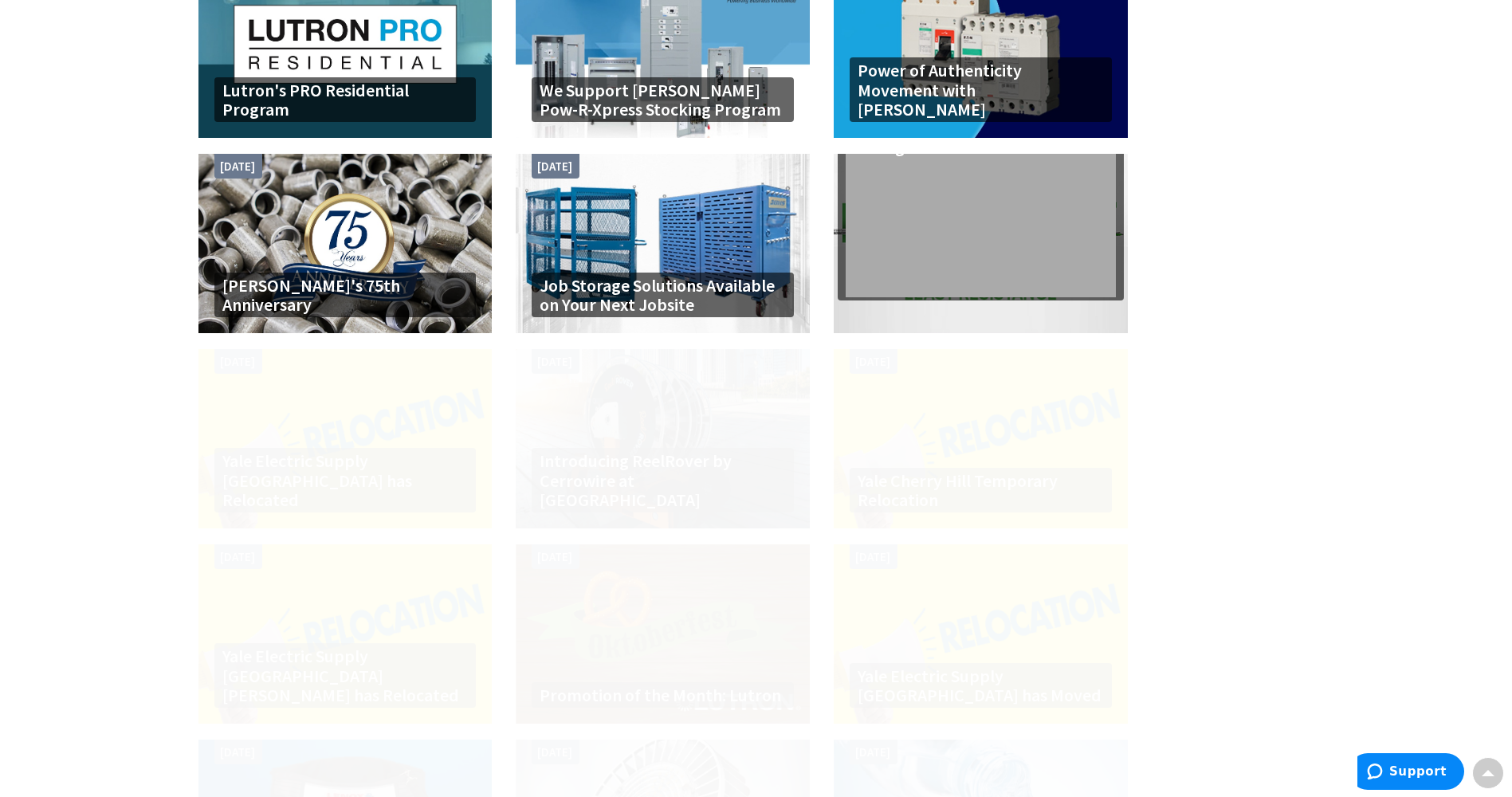
scroll to position [413, 0]
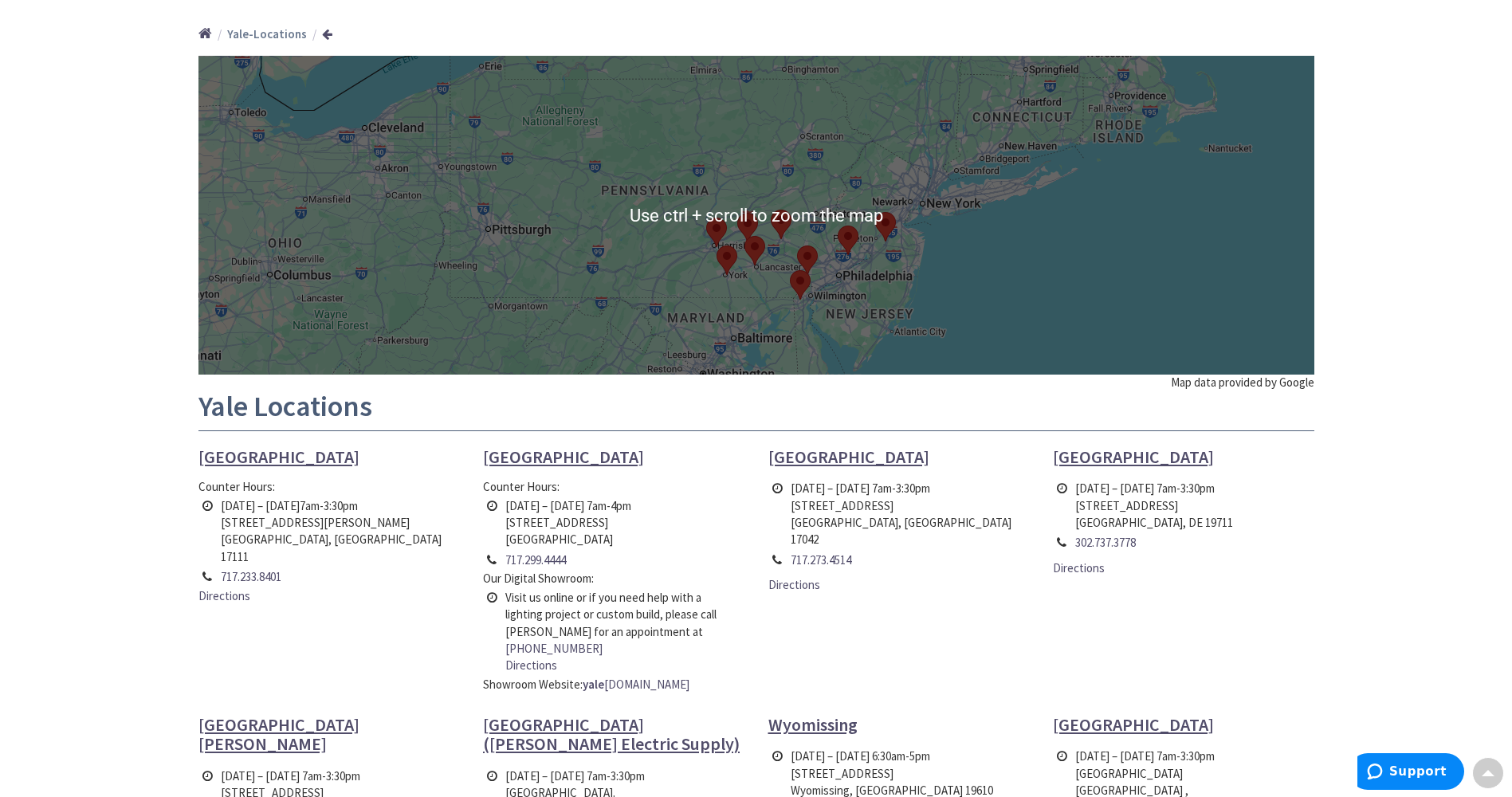
scroll to position [17, 0]
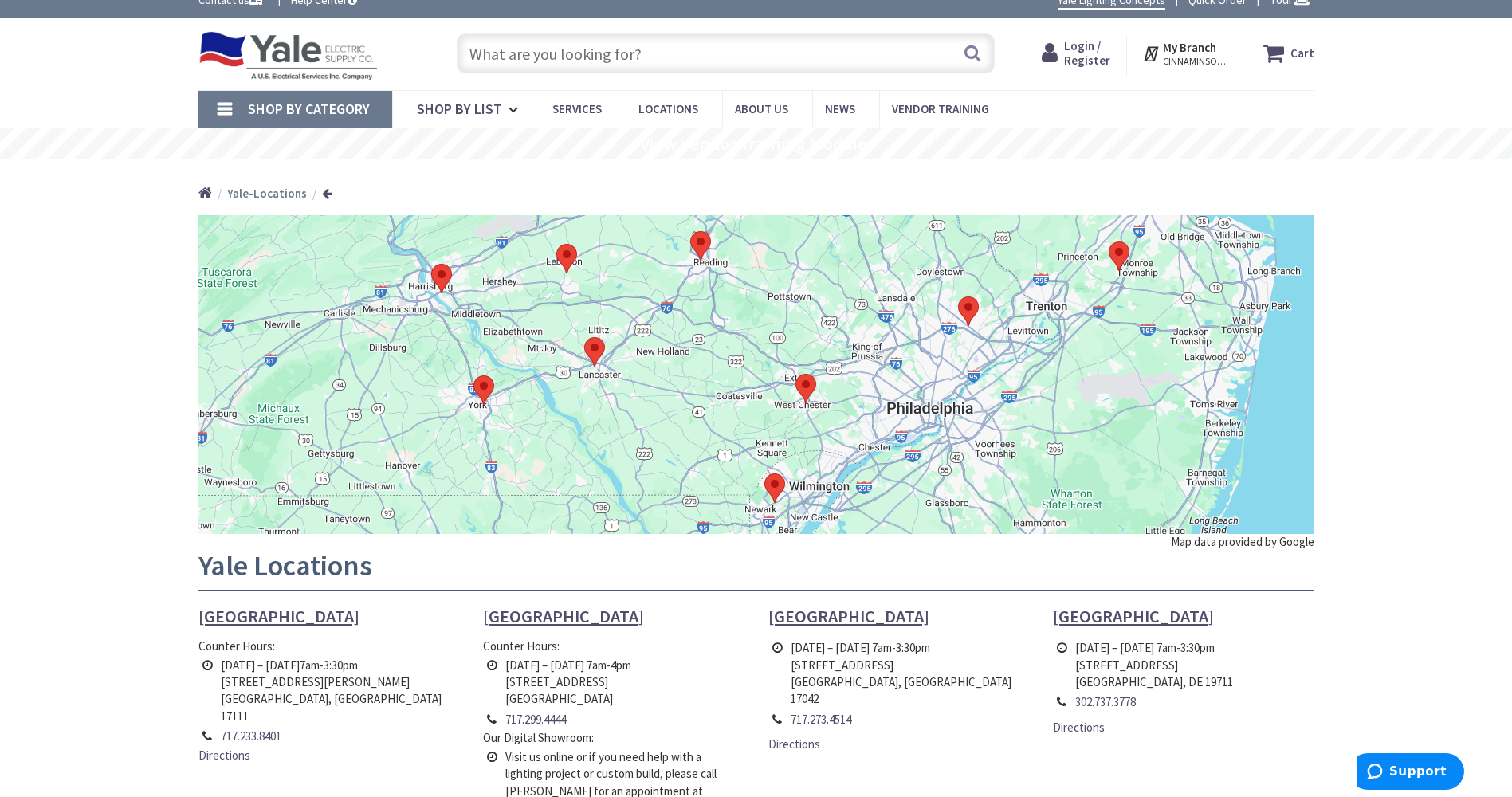
drag, startPoint x: 778, startPoint y: 430, endPoint x: 935, endPoint y: 444, distance: 157.6
click at [935, 444] on div at bounding box center [756, 375] width 1116 height 318
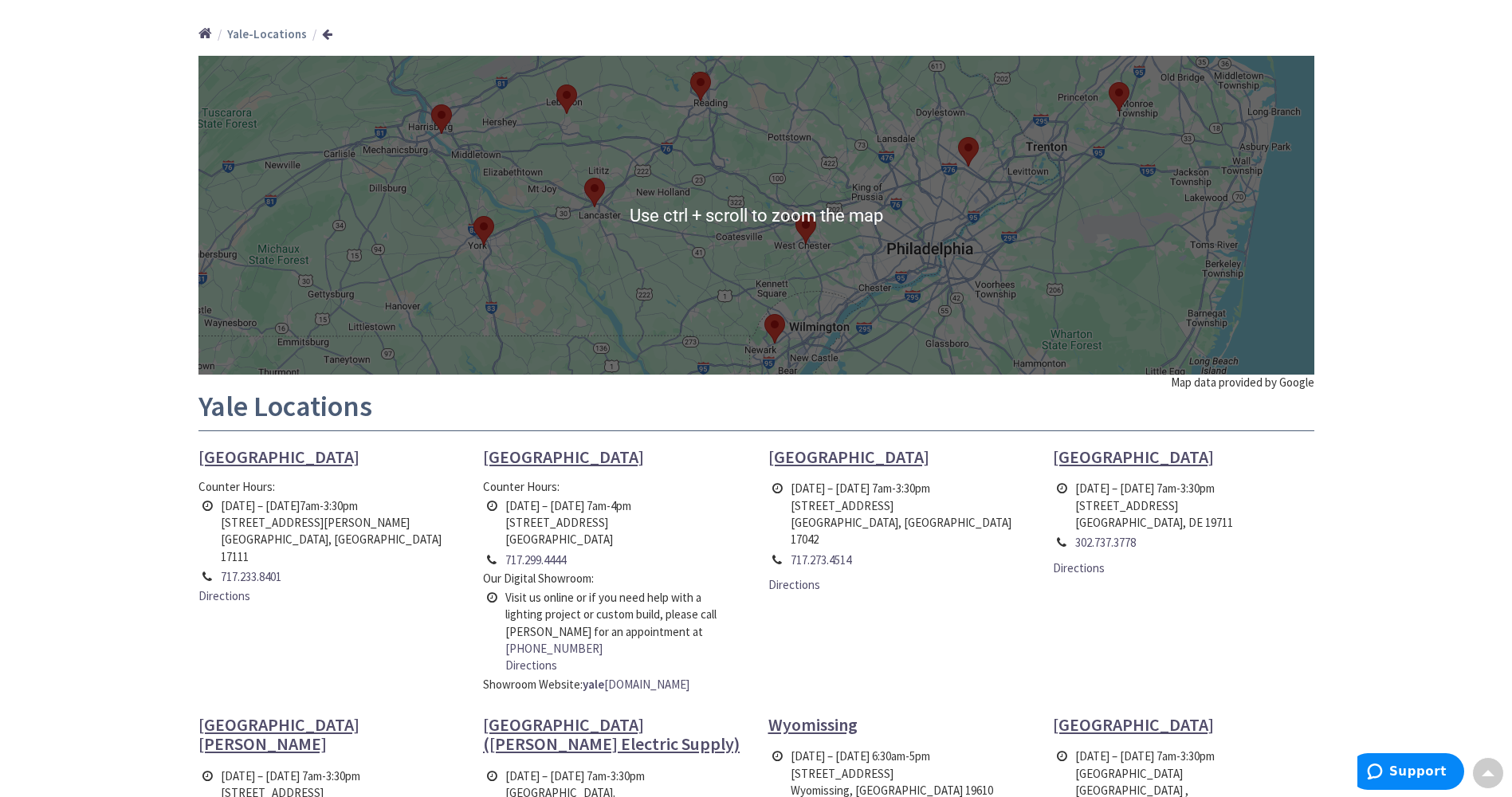
scroll to position [0, 0]
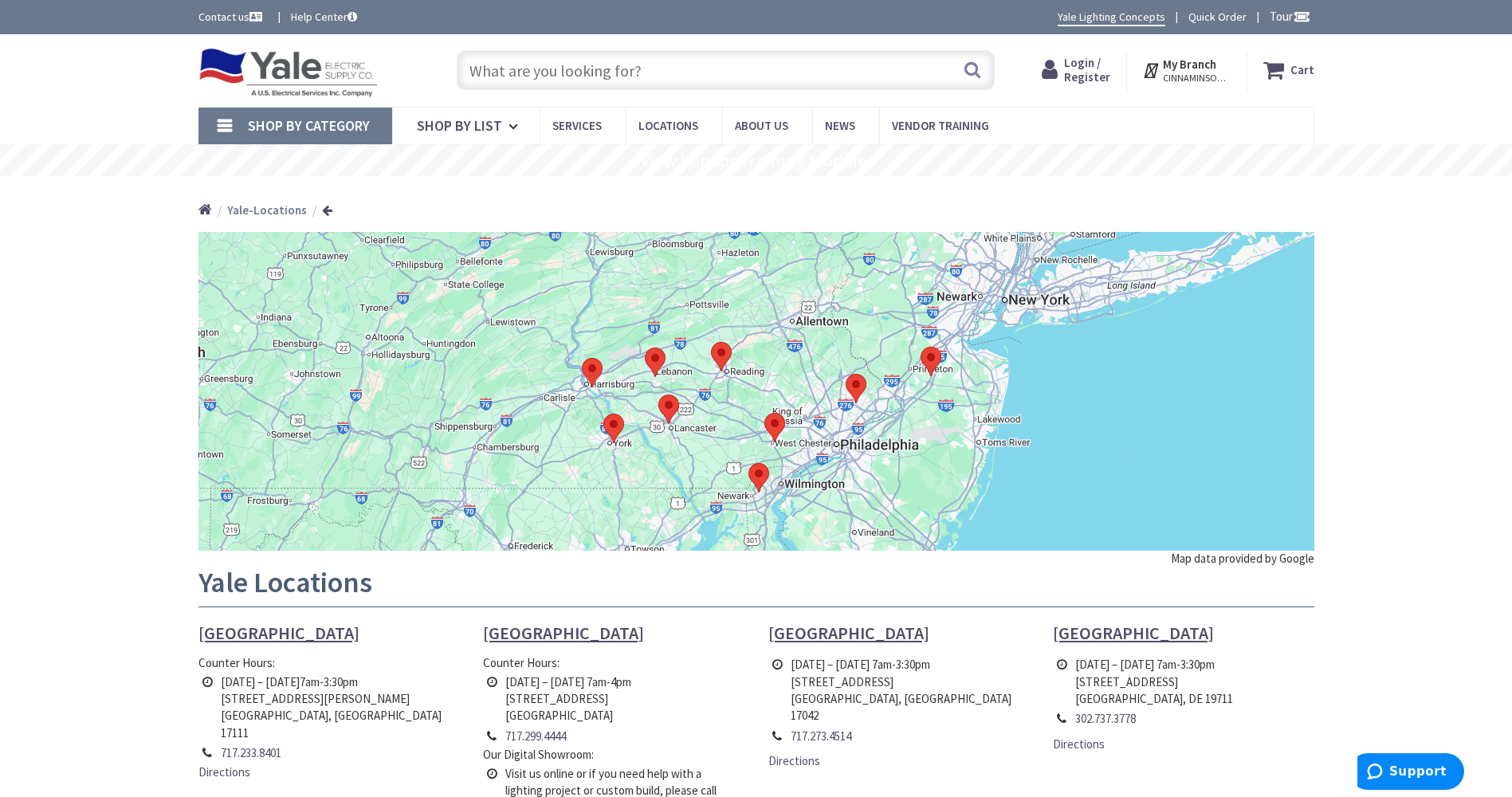
drag, startPoint x: 941, startPoint y: 439, endPoint x: 872, endPoint y: 472, distance: 76.5
click at [872, 472] on div at bounding box center [756, 391] width 1116 height 318
